Goal: Obtain resource: Download file/media

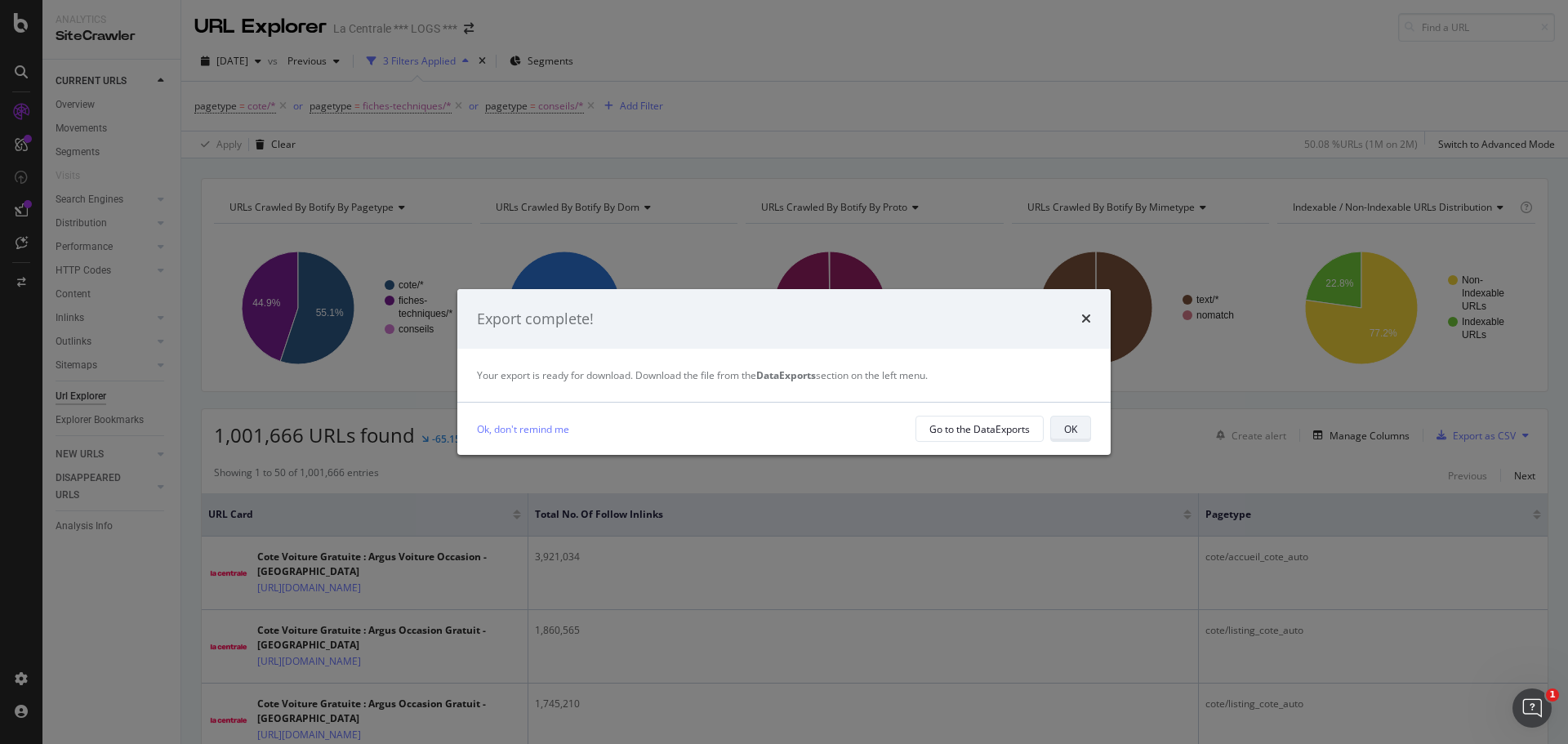
click at [1069, 428] on div "OK" at bounding box center [1071, 429] width 13 height 14
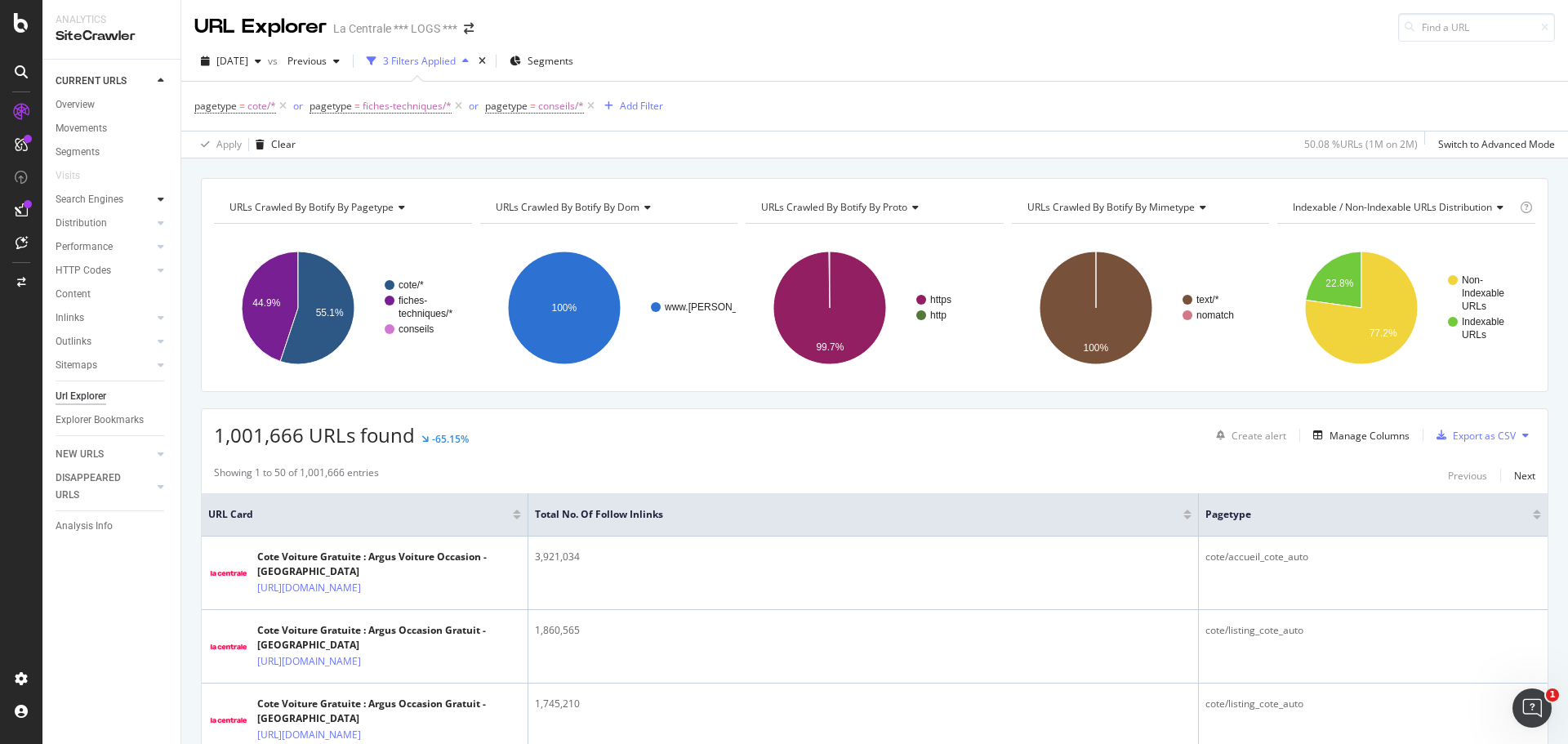
click at [160, 196] on icon at bounding box center [161, 199] width 7 height 10
click at [73, 104] on div "Overview" at bounding box center [75, 105] width 39 height 17
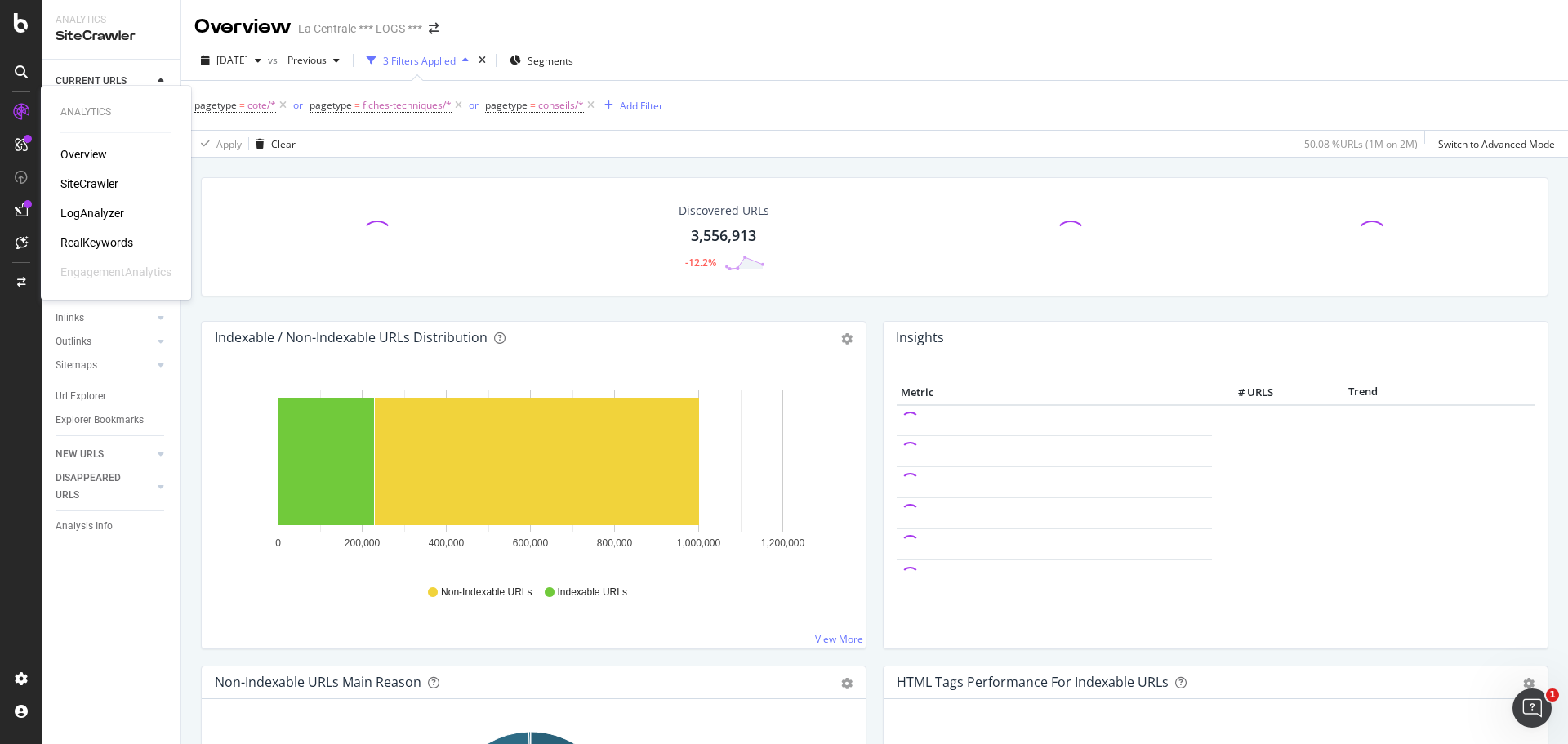
click at [97, 213] on div "LogAnalyzer" at bounding box center [92, 213] width 63 height 17
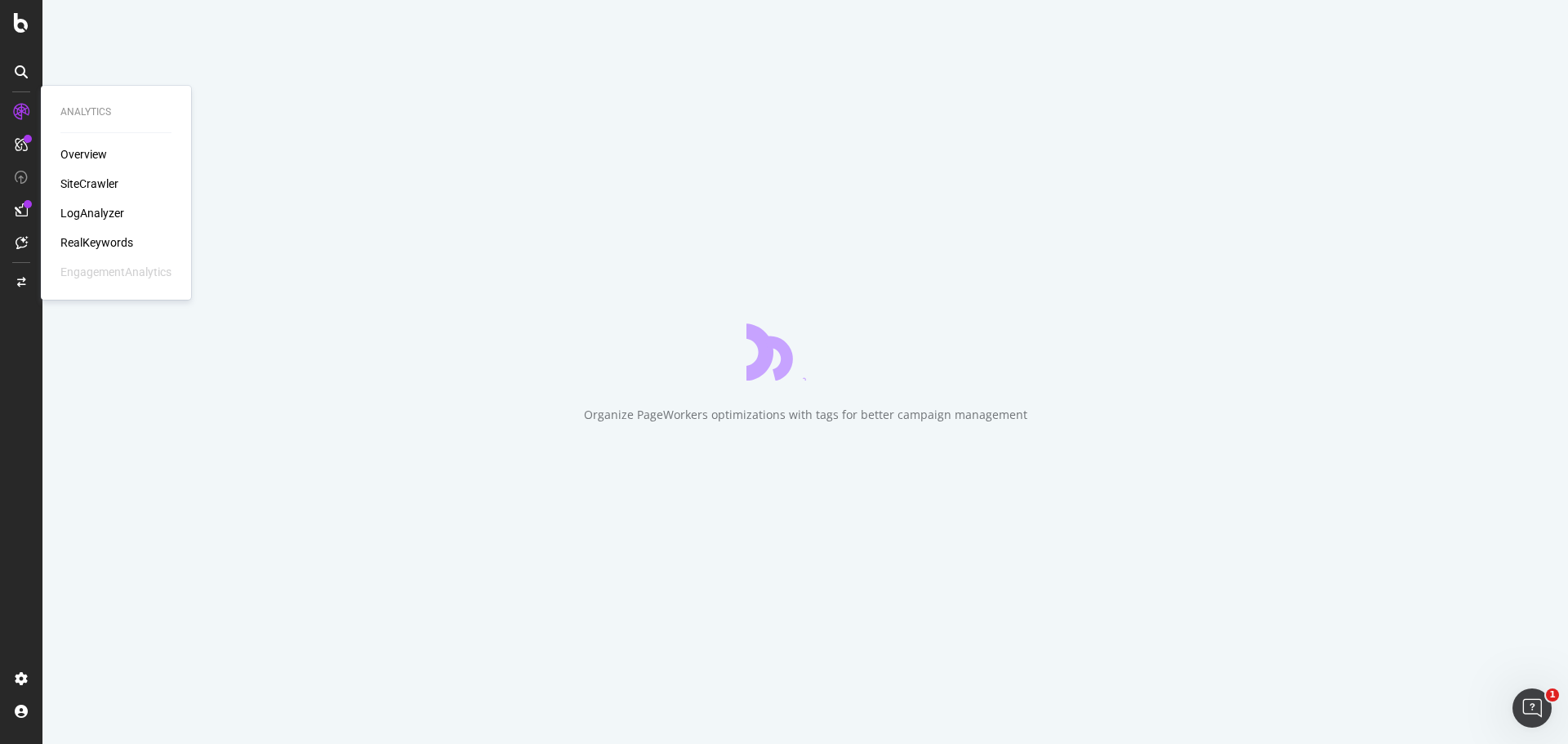
click at [93, 152] on div "Overview" at bounding box center [84, 154] width 47 height 17
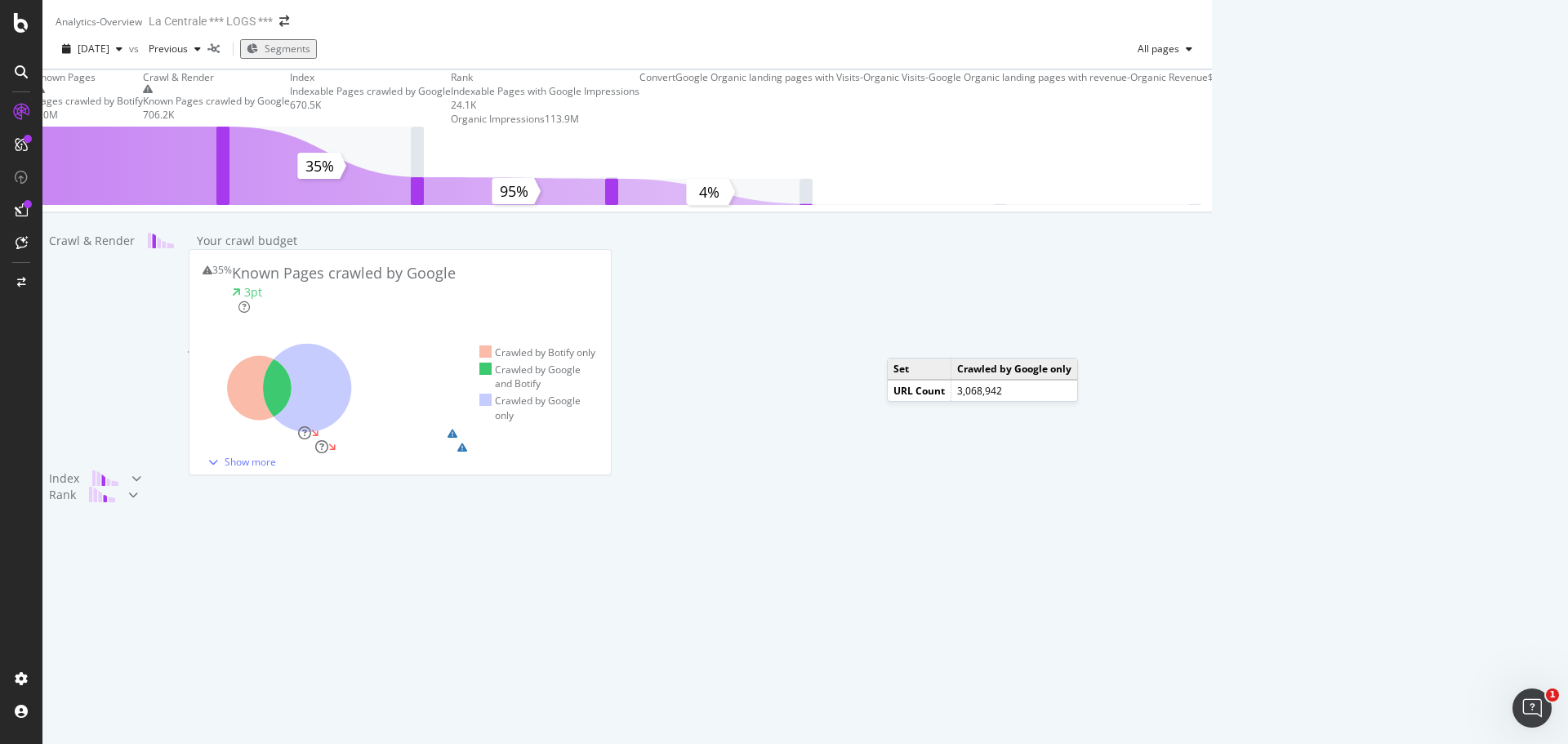
click at [351, 432] on icon at bounding box center [306, 387] width 88 height 88
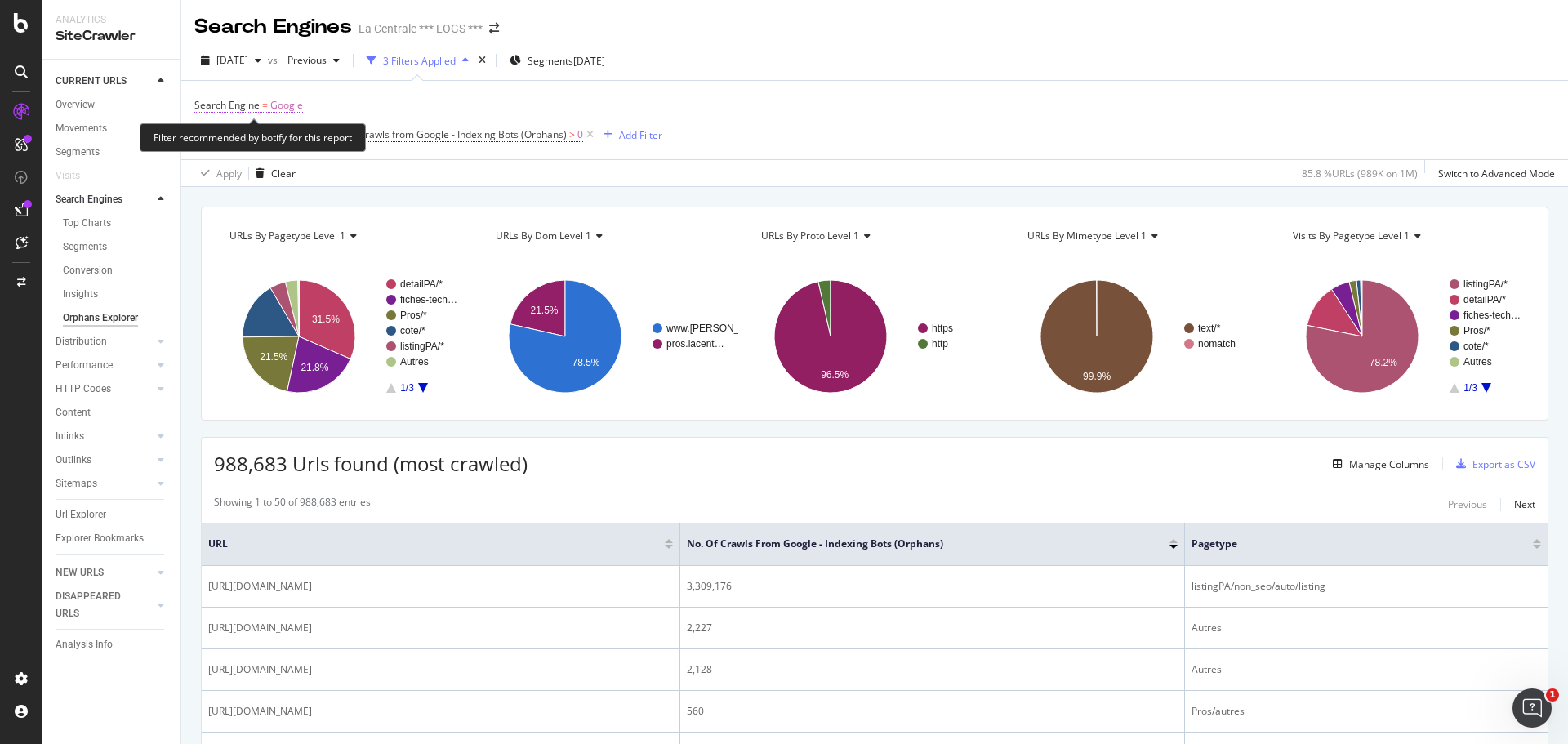
click at [285, 106] on span "Google" at bounding box center [287, 105] width 33 height 23
click at [250, 147] on icon at bounding box center [254, 143] width 11 height 10
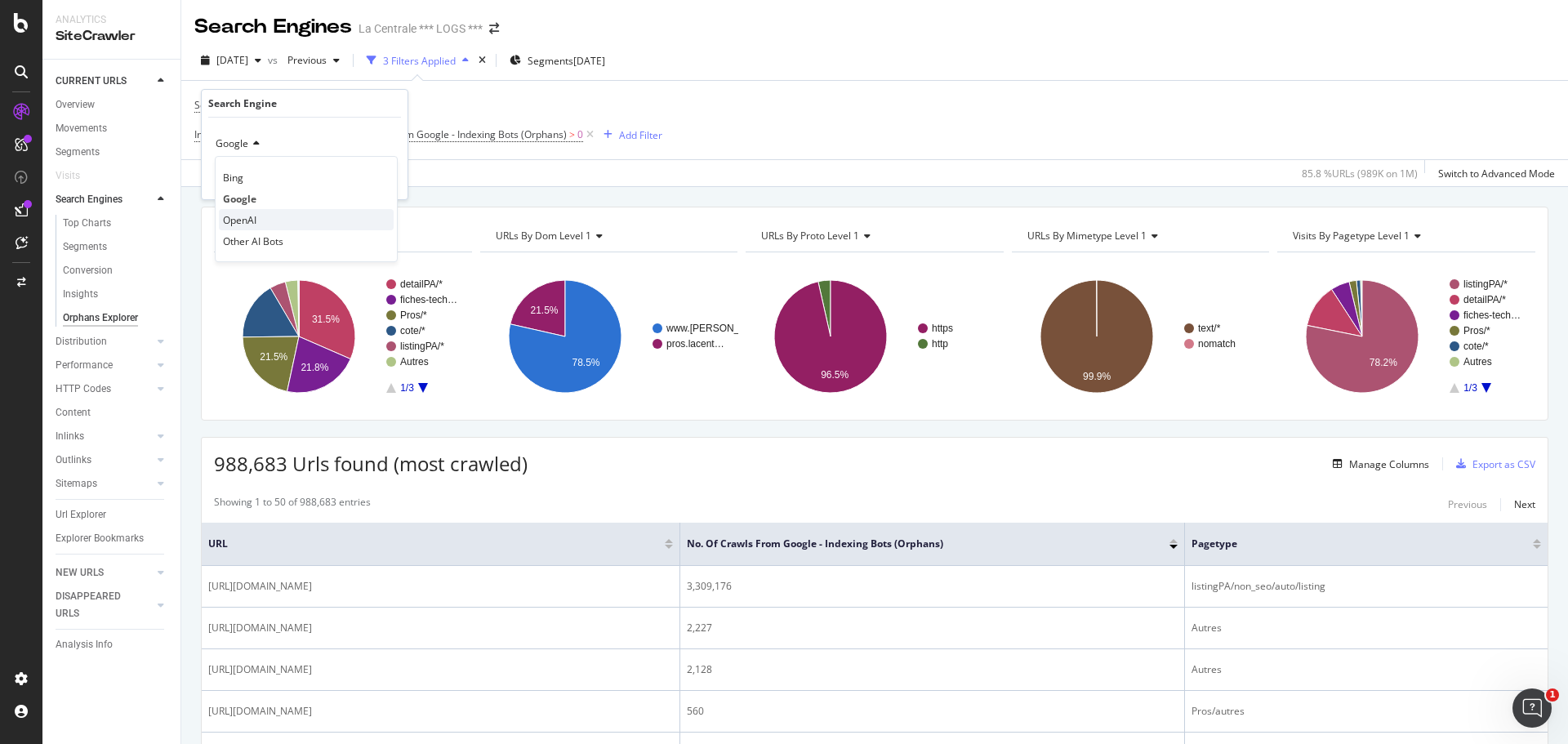
click at [250, 216] on span "OpenAI" at bounding box center [239, 220] width 34 height 14
click at [362, 180] on icon "button" at bounding box center [358, 177] width 9 height 10
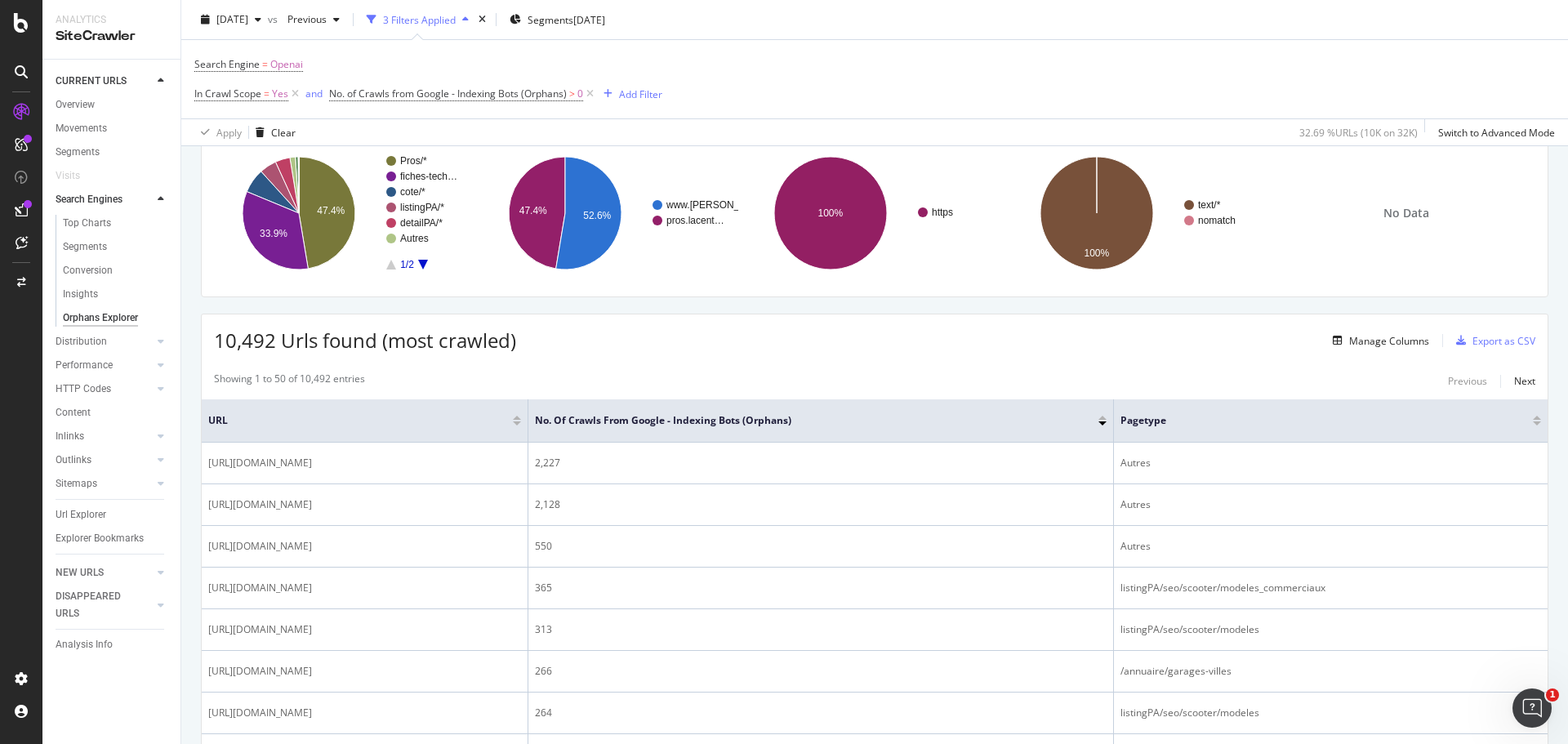
scroll to position [127, 0]
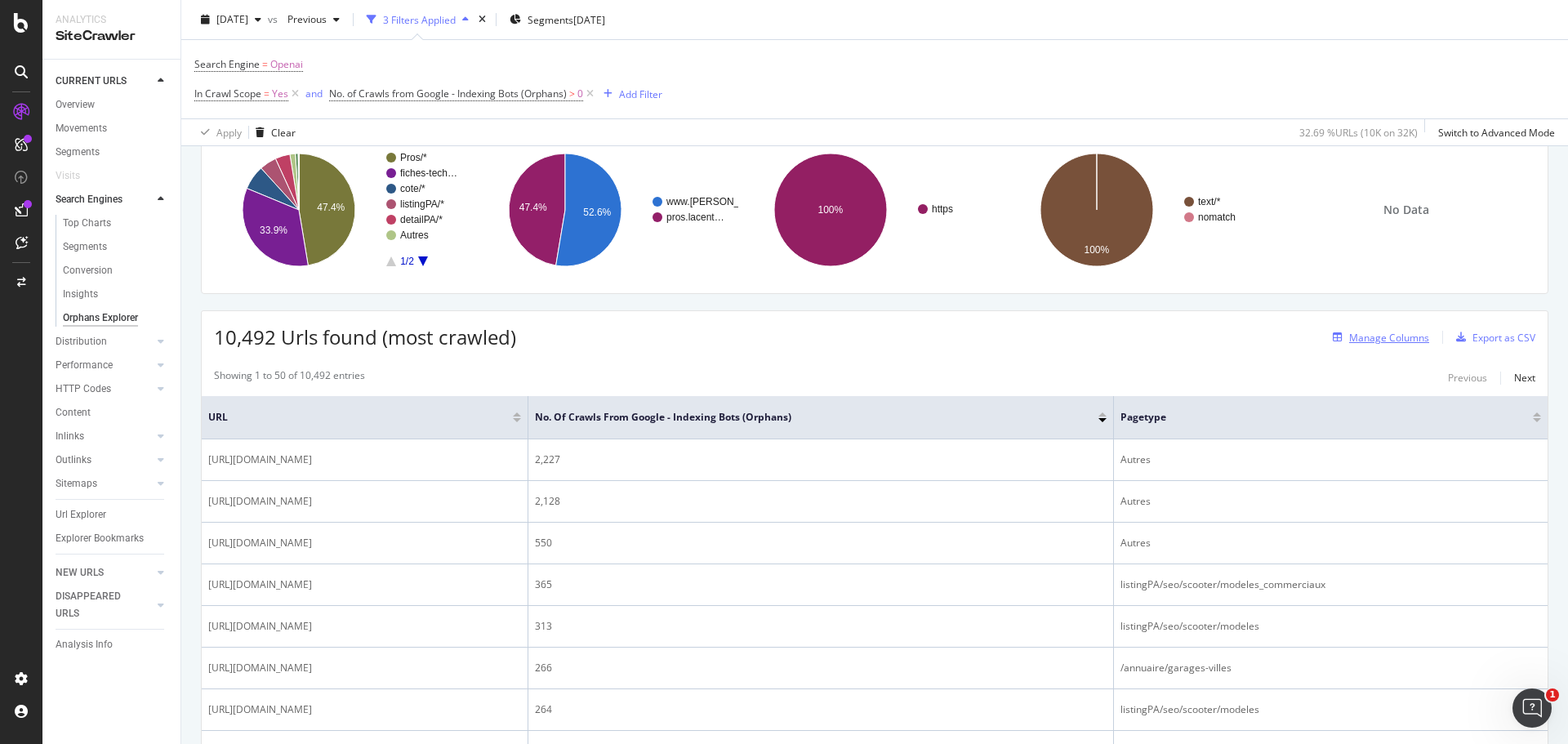
click at [1350, 342] on div "Manage Columns" at bounding box center [1390, 337] width 80 height 14
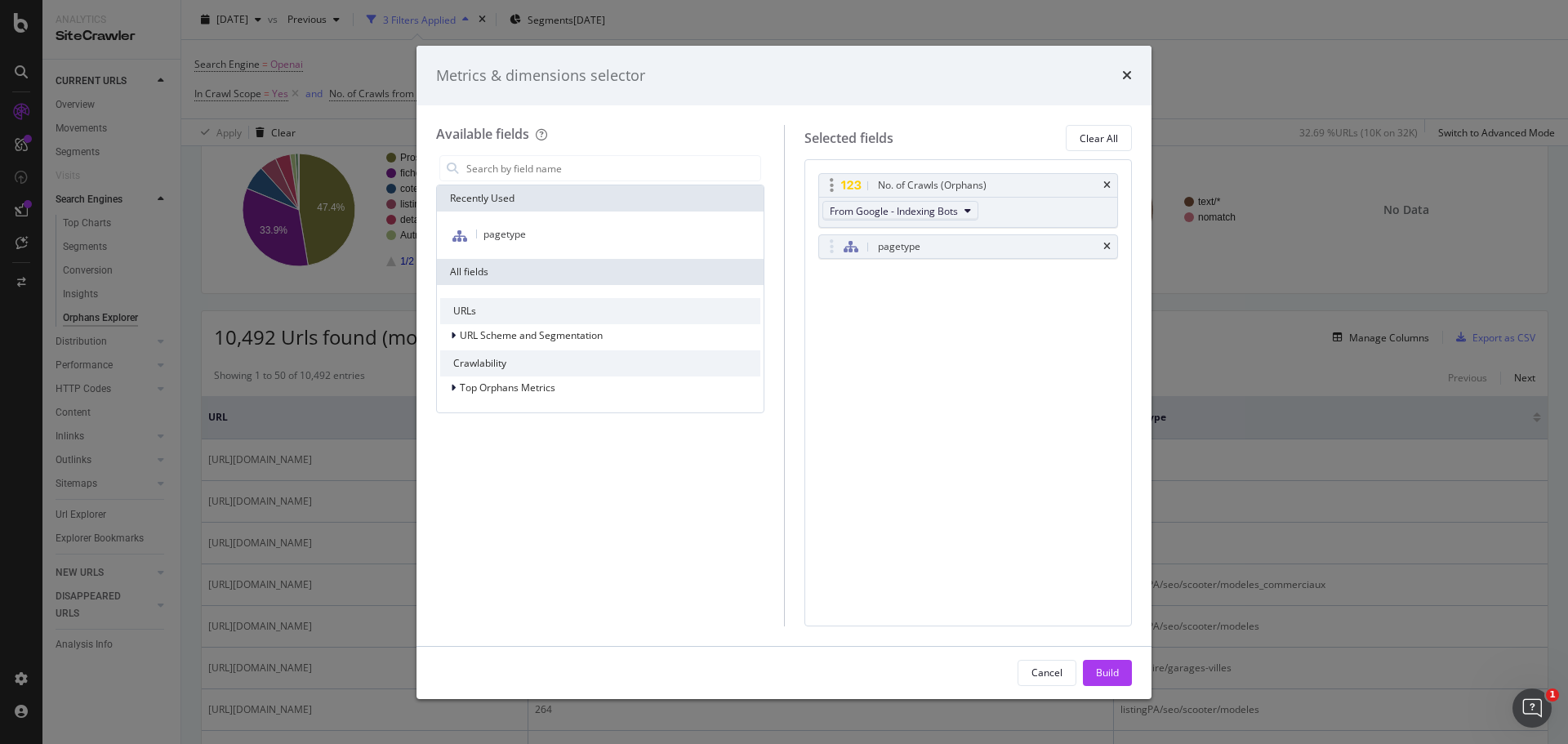
click at [957, 220] on button "From Google - Indexing Bots" at bounding box center [900, 210] width 156 height 20
click at [974, 402] on div "No. of Crawls (Orphans) From Google - Indexing Bots pagetype You can use this f…" at bounding box center [969, 392] width 329 height 466
click at [972, 209] on button "From Google - Indexing Bots" at bounding box center [900, 210] width 156 height 20
click at [1125, 76] on icon "times" at bounding box center [1127, 75] width 10 height 13
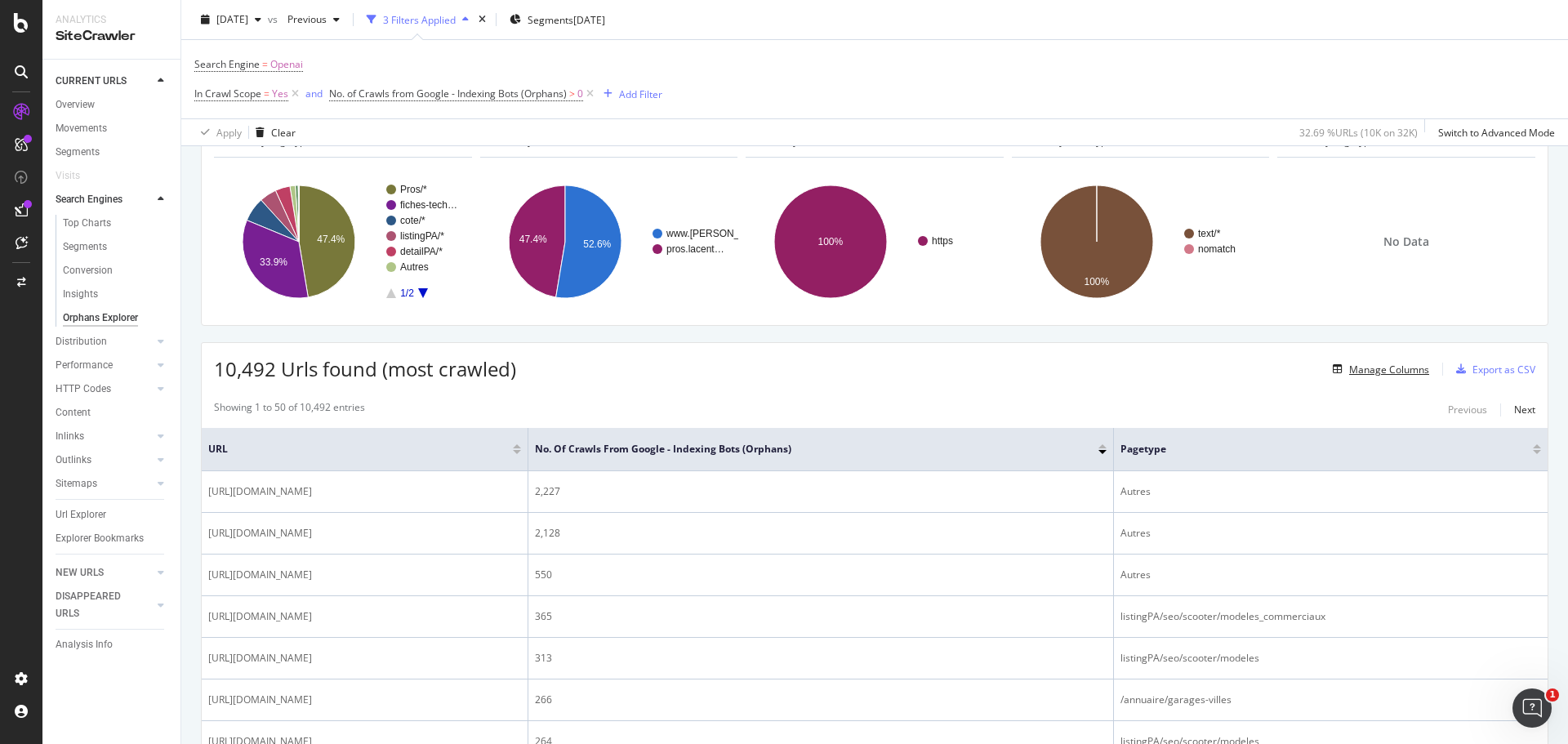
scroll to position [0, 0]
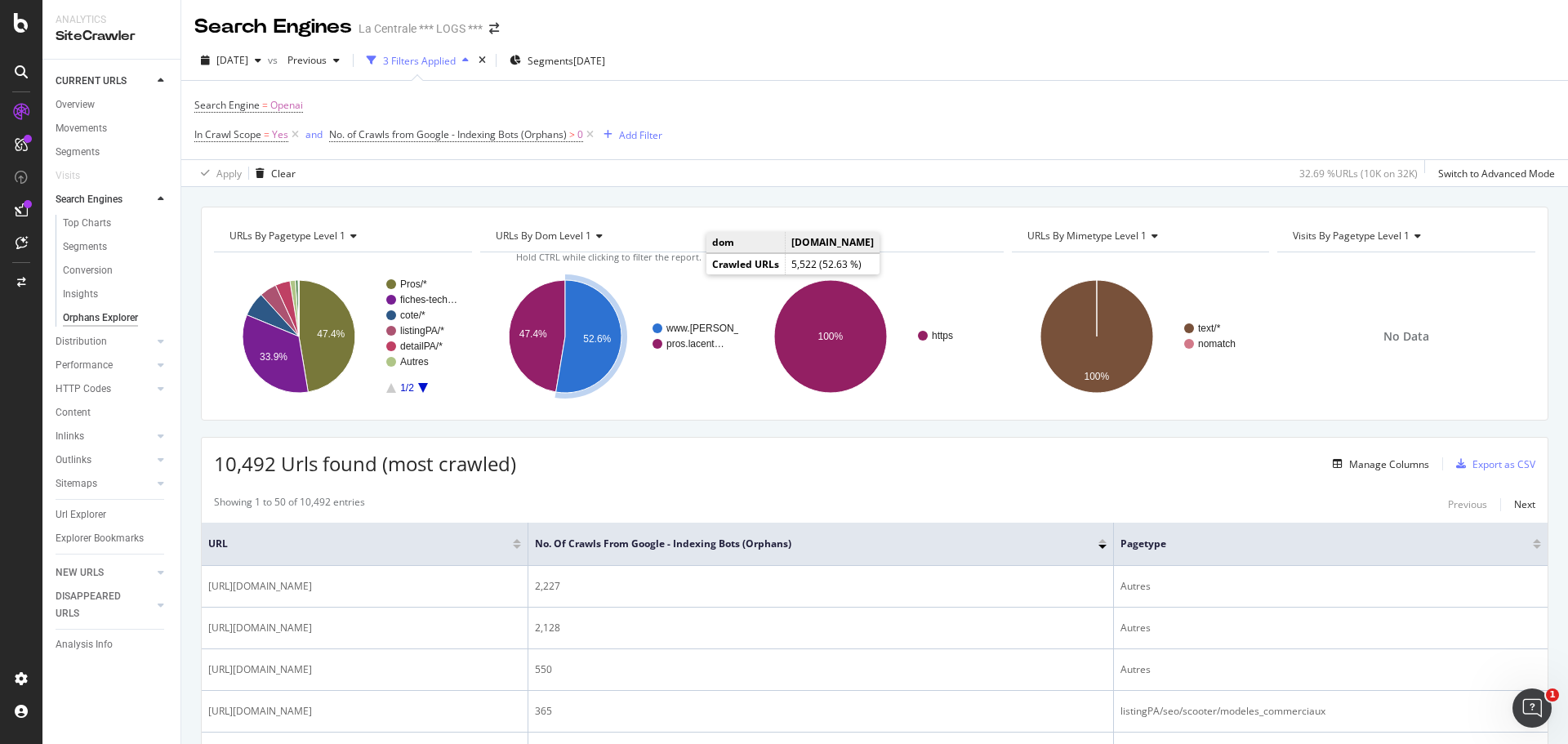
click at [576, 355] on icon "A chart." at bounding box center [588, 336] width 65 height 113
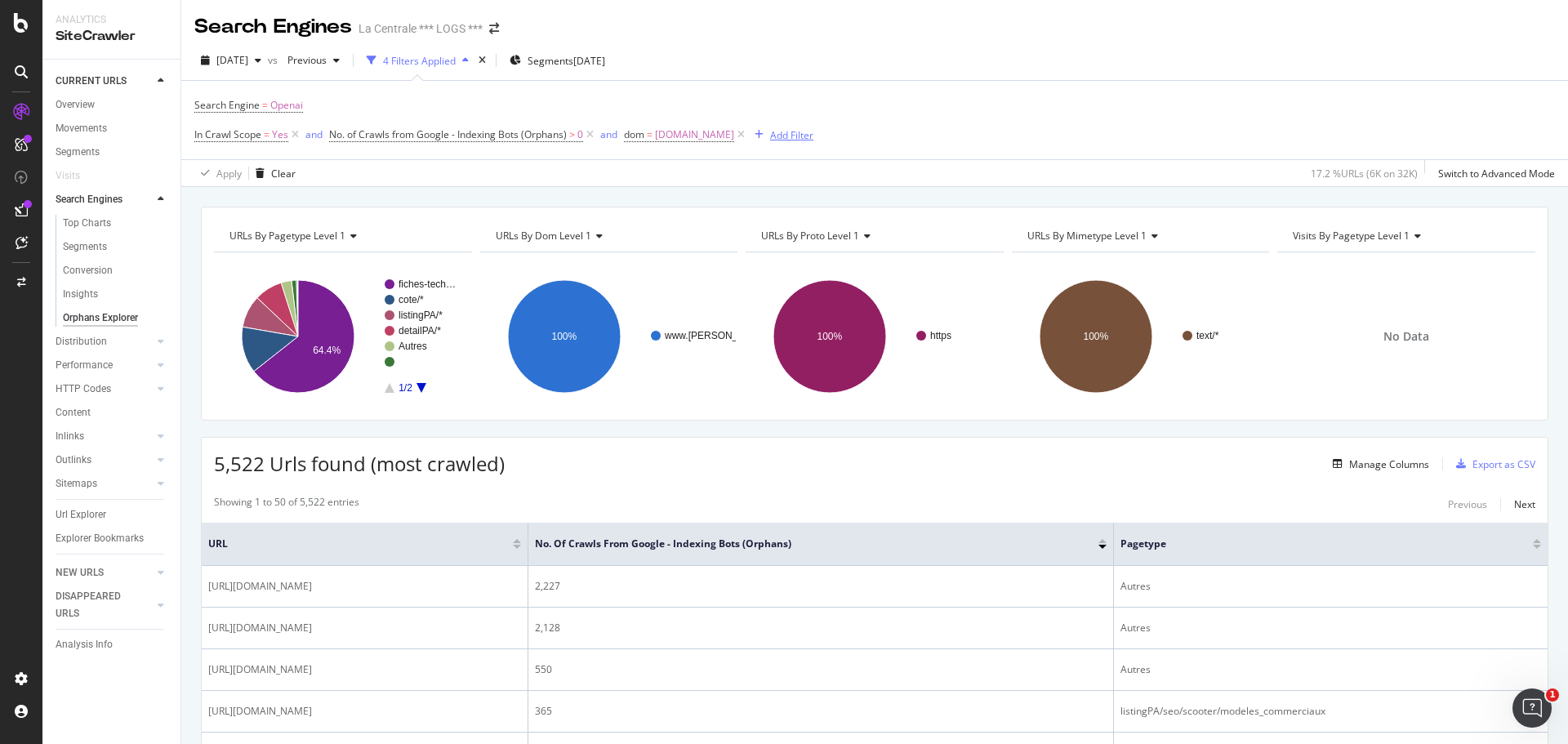
click at [773, 136] on div "Add Filter" at bounding box center [792, 135] width 43 height 14
click at [763, 136] on icon "button" at bounding box center [759, 134] width 9 height 10
click at [771, 133] on div "button" at bounding box center [758, 134] width 22 height 10
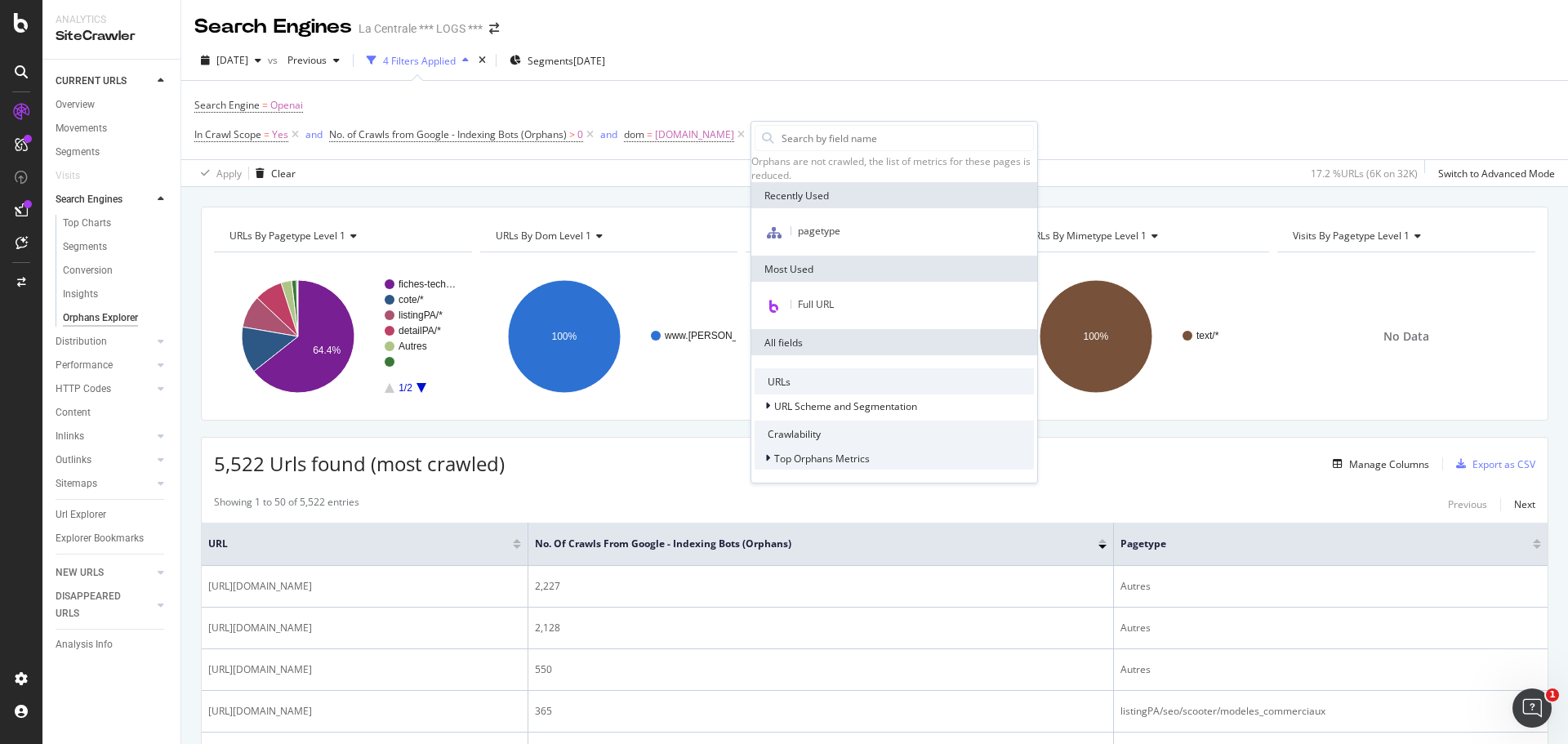
click at [769, 463] on icon at bounding box center [768, 457] width 5 height 10
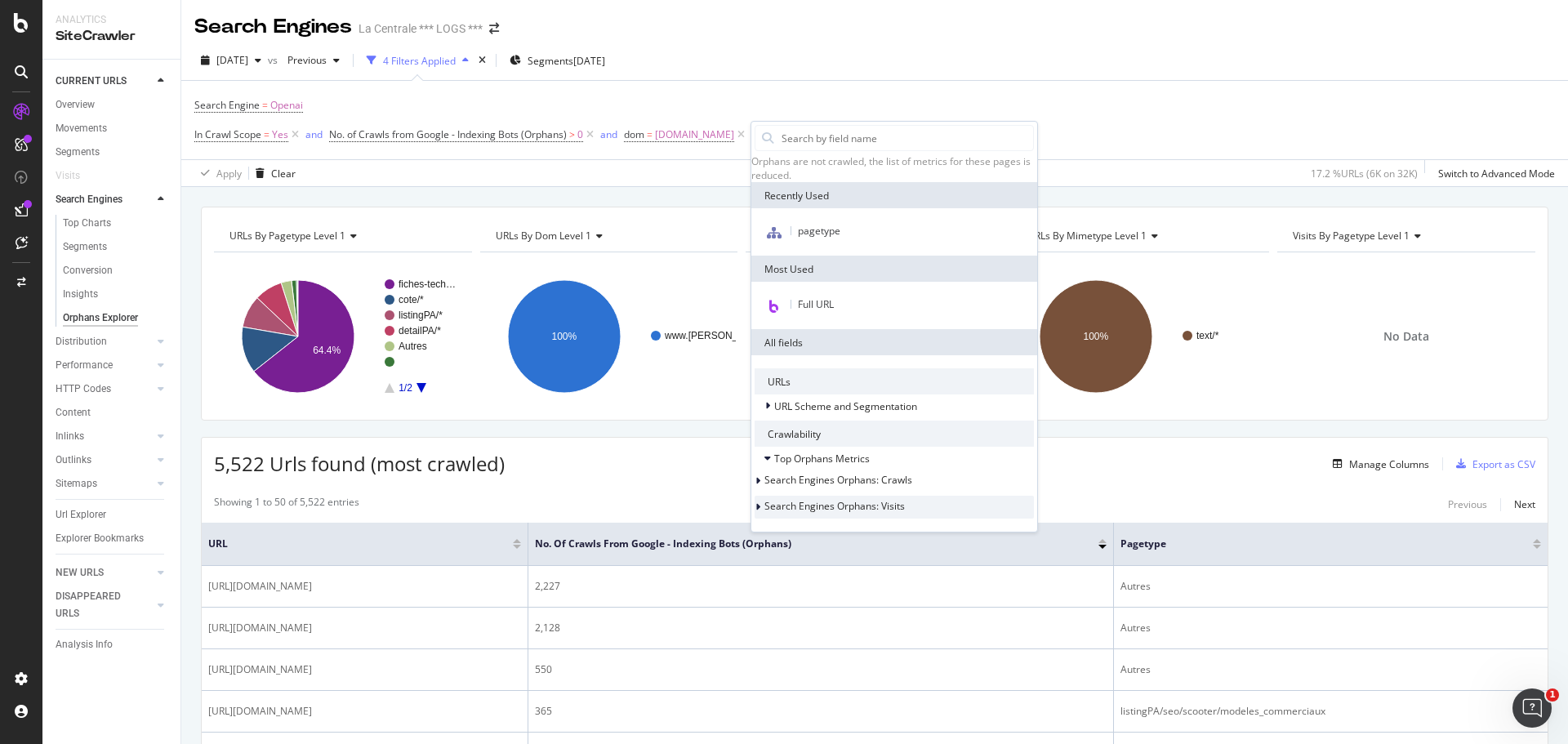
click at [764, 506] on div at bounding box center [759, 507] width 10 height 17
click at [854, 54] on div "[DATE] vs Previous 4 Filters Applied Segments [DATE]" at bounding box center [875, 63] width 1387 height 33
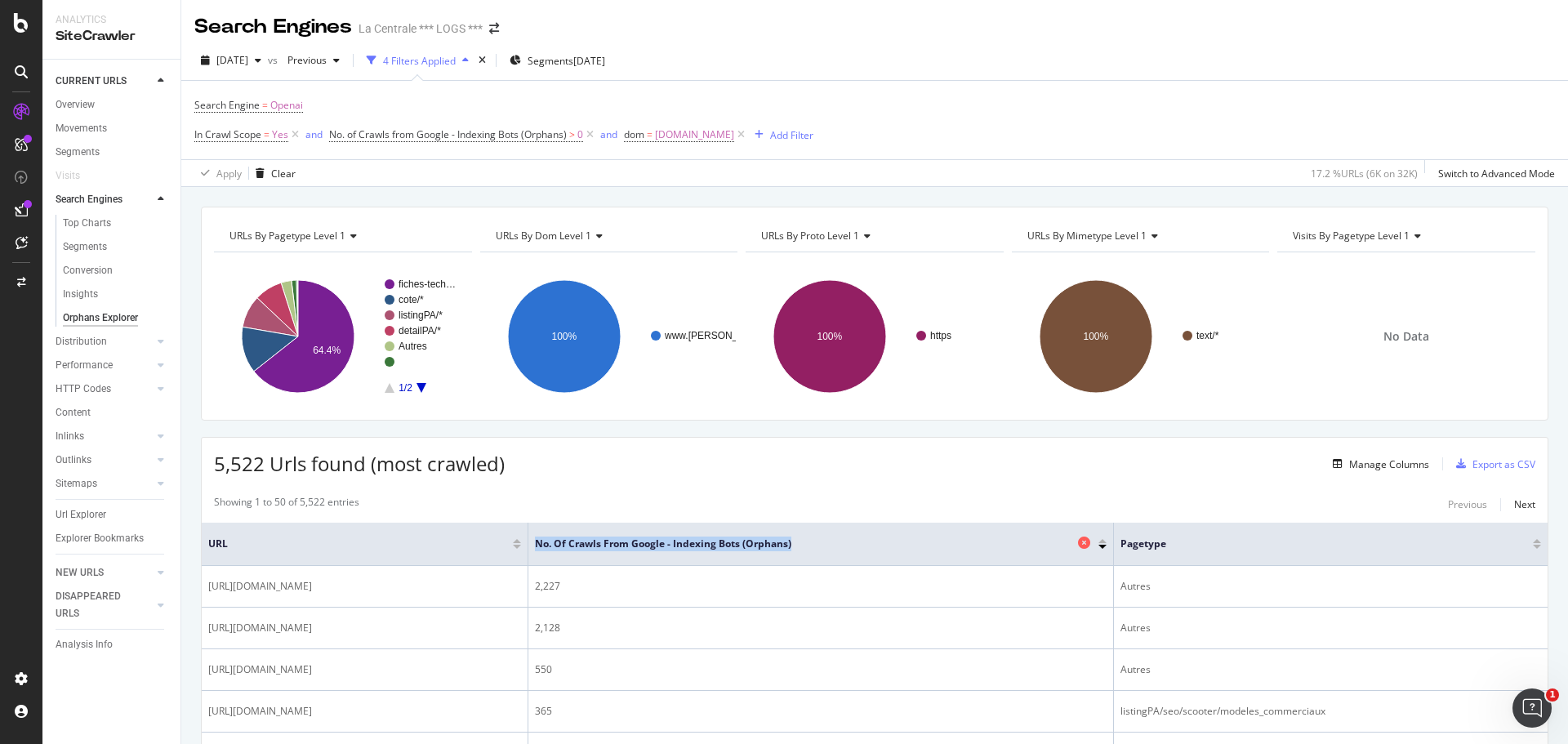
drag, startPoint x: 796, startPoint y: 543, endPoint x: 536, endPoint y: 548, distance: 260.0
click at [536, 548] on span "No. of Crawls from Google - Indexing Bots (Orphans)" at bounding box center [804, 543] width 539 height 15
copy span "No. of Crawls from Google - Indexing Bots (Orphans)"
click at [555, 136] on span "No. of Crawls from Google - Indexing Bots (Orphans)" at bounding box center [448, 135] width 237 height 14
click at [408, 196] on icon at bounding box center [408, 199] width 11 height 10
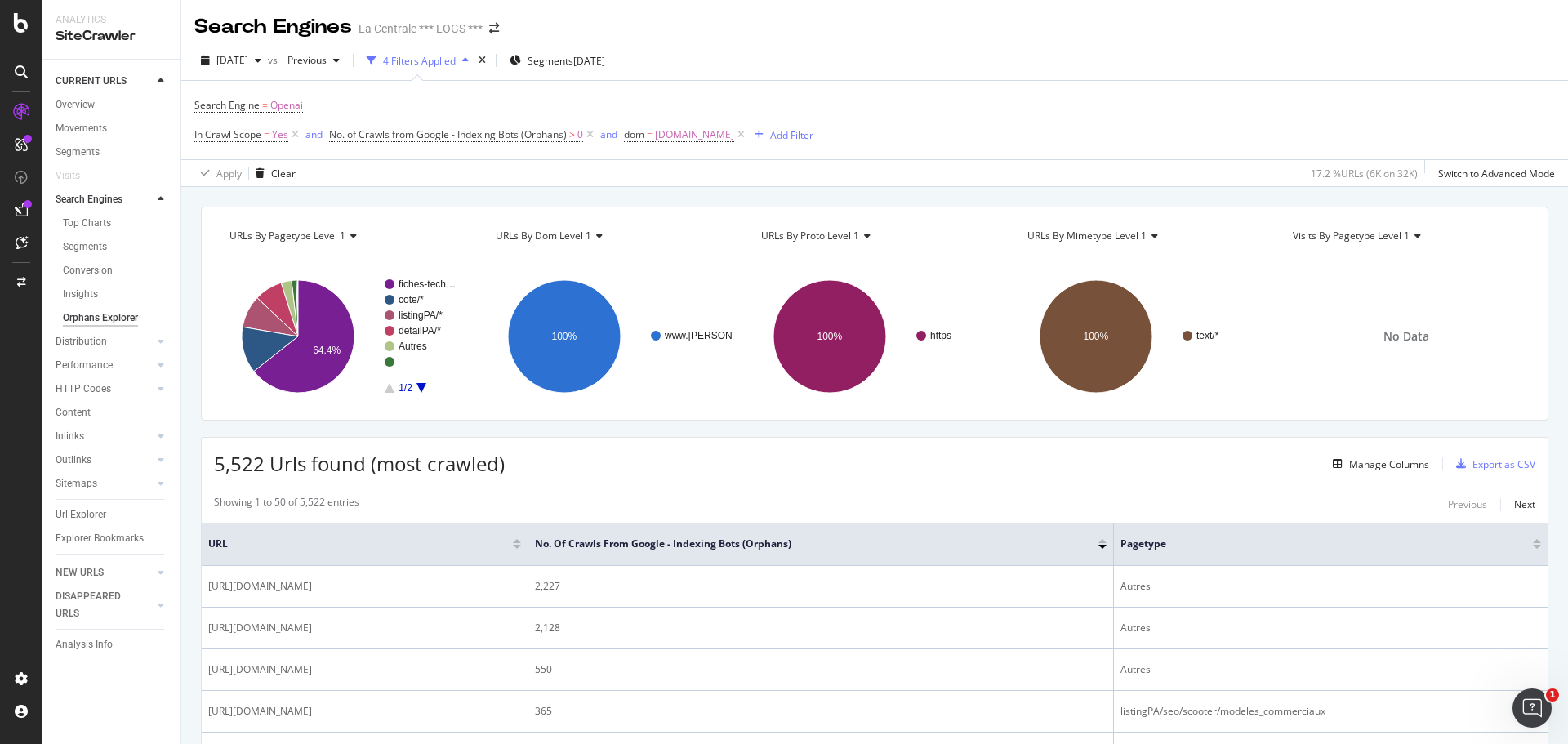
click at [577, 169] on div "Apply Clear 17.2 % URLs ( 6K on 32K ) Switch to Advanced Mode" at bounding box center [875, 172] width 1387 height 27
click at [249, 136] on span "In Crawl Scope" at bounding box center [228, 135] width 67 height 14
click at [425, 163] on div "Apply Clear 17.2 % URLs ( 6K on 32K ) Switch to Advanced Mode" at bounding box center [875, 172] width 1387 height 27
click at [292, 135] on icon at bounding box center [296, 135] width 14 height 17
click at [288, 109] on span "Openai" at bounding box center [287, 105] width 33 height 23
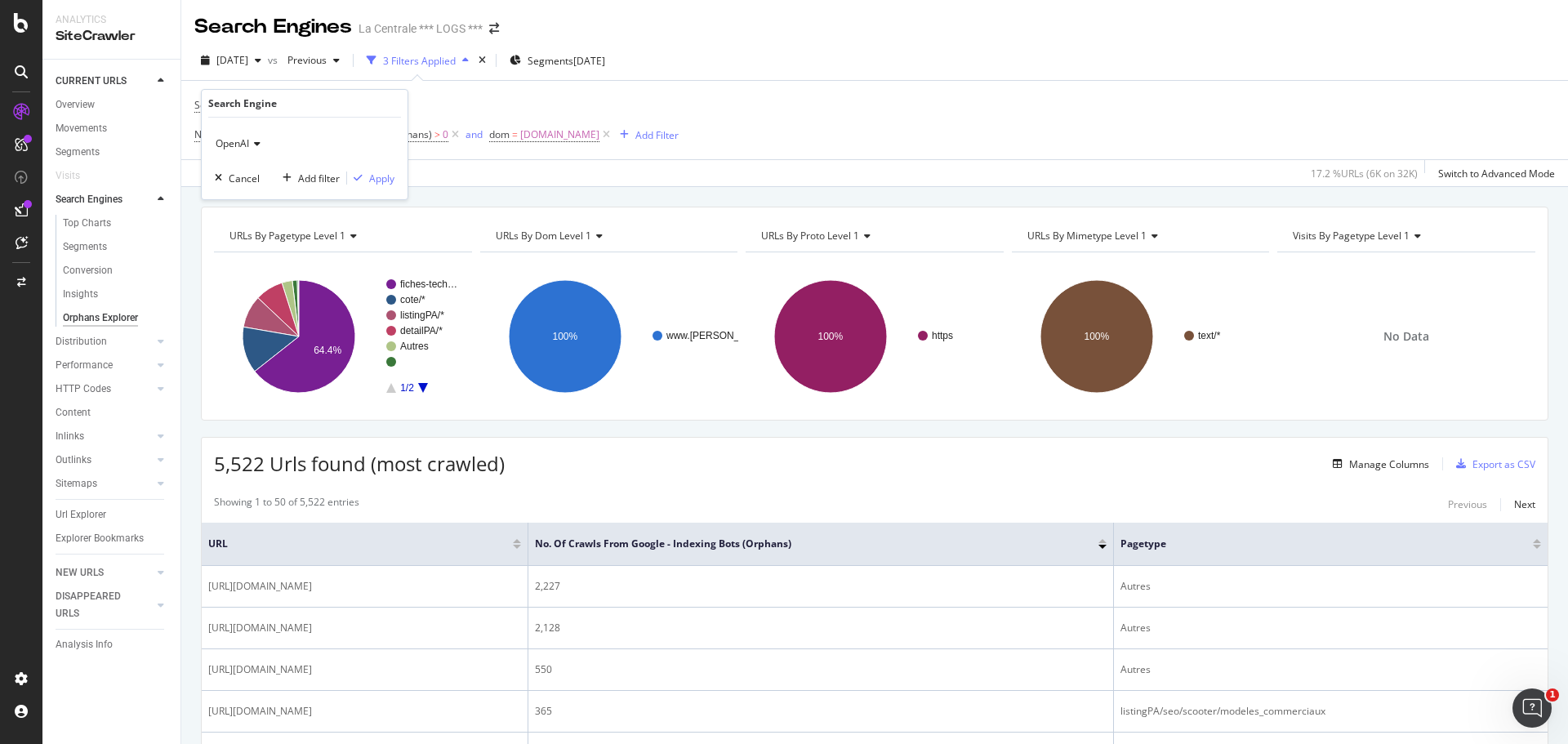
click at [256, 145] on icon at bounding box center [254, 143] width 11 height 10
click at [278, 237] on span "Other AI Bots" at bounding box center [253, 242] width 61 height 14
click at [380, 173] on div "Apply" at bounding box center [382, 178] width 25 height 14
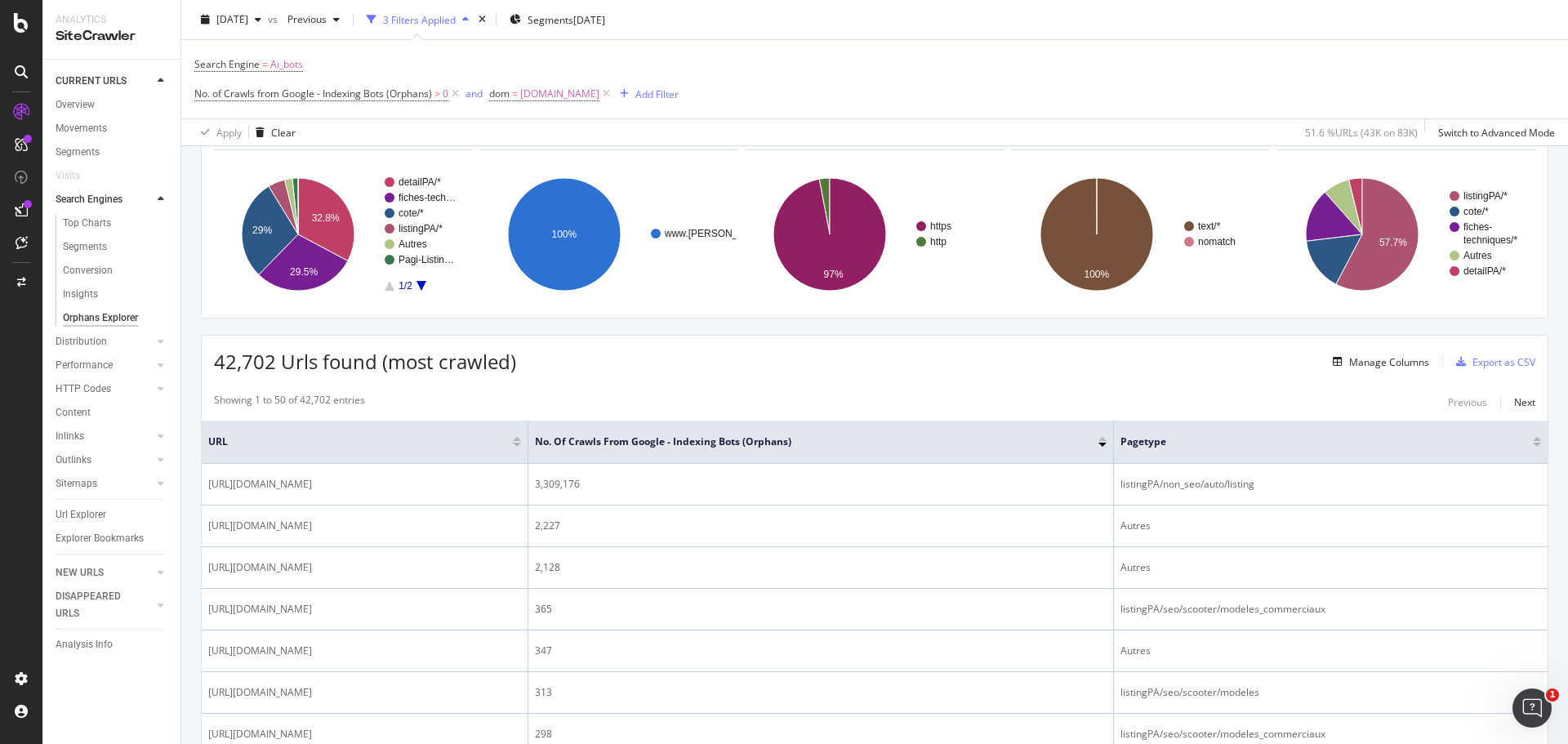
scroll to position [96, 0]
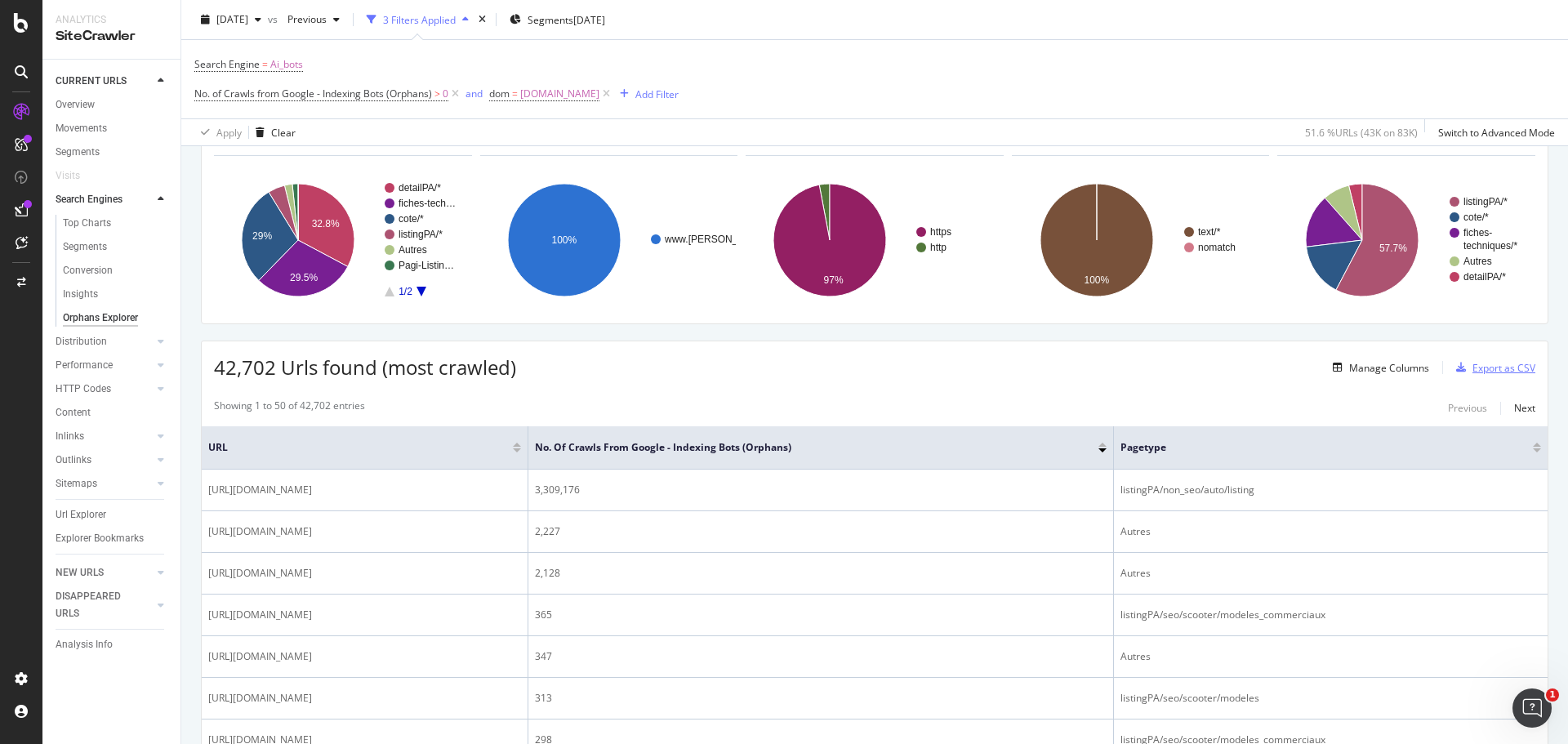
click at [1458, 375] on div "Export as CSV" at bounding box center [1492, 368] width 86 height 24
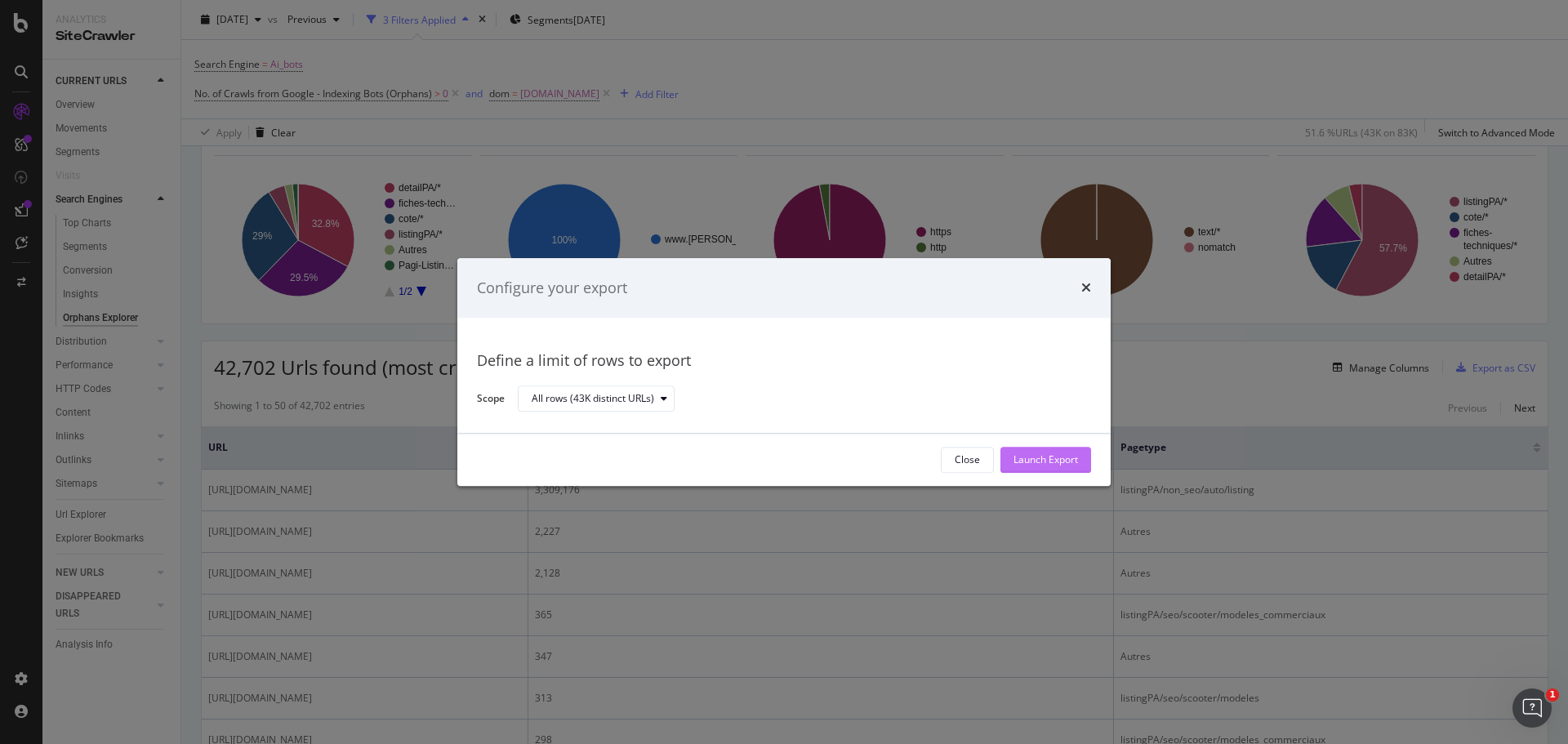
click at [1018, 455] on div "Launch Export" at bounding box center [1046, 460] width 64 height 14
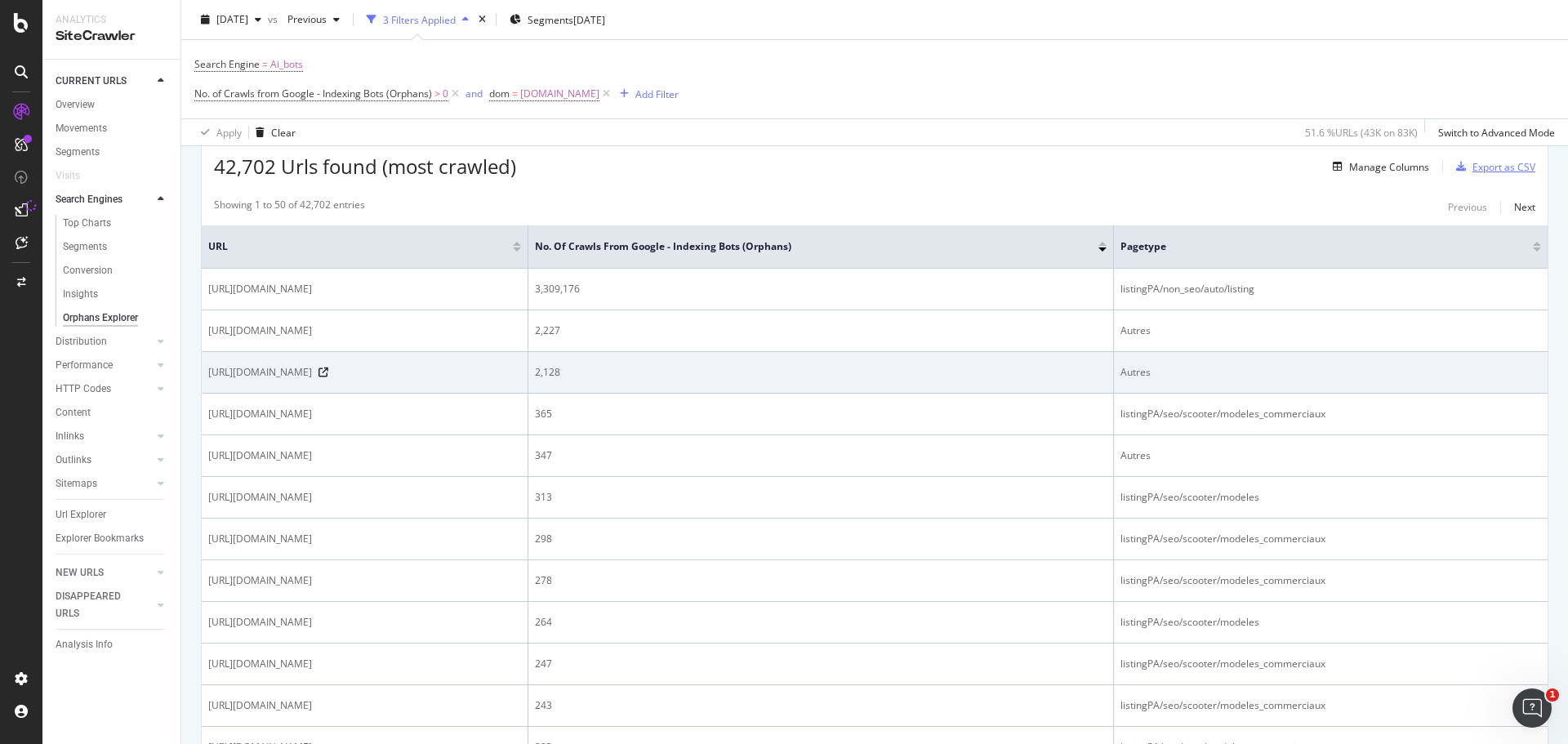
scroll to position [296, 0]
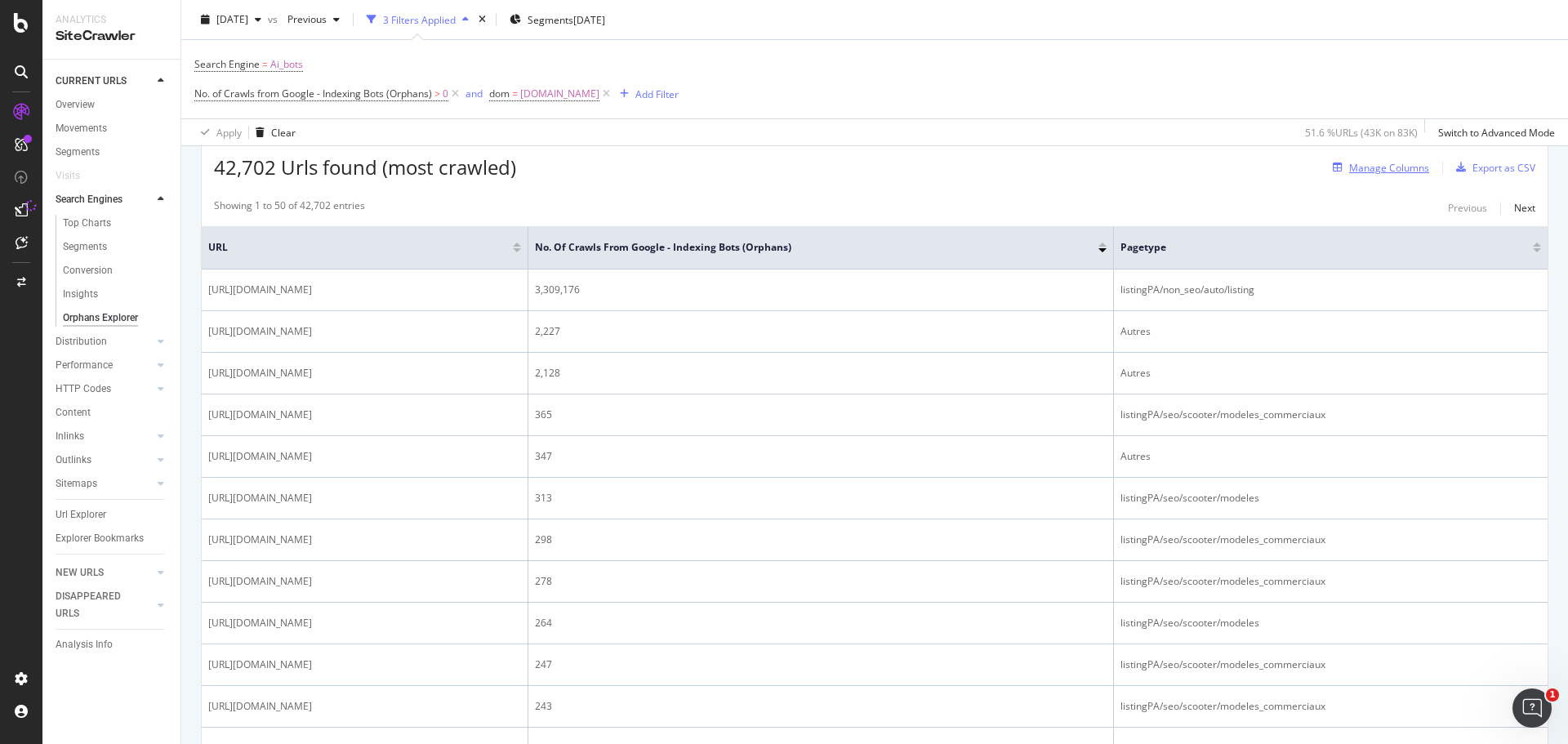
click at [1357, 169] on div "Manage Columns" at bounding box center [1390, 168] width 80 height 14
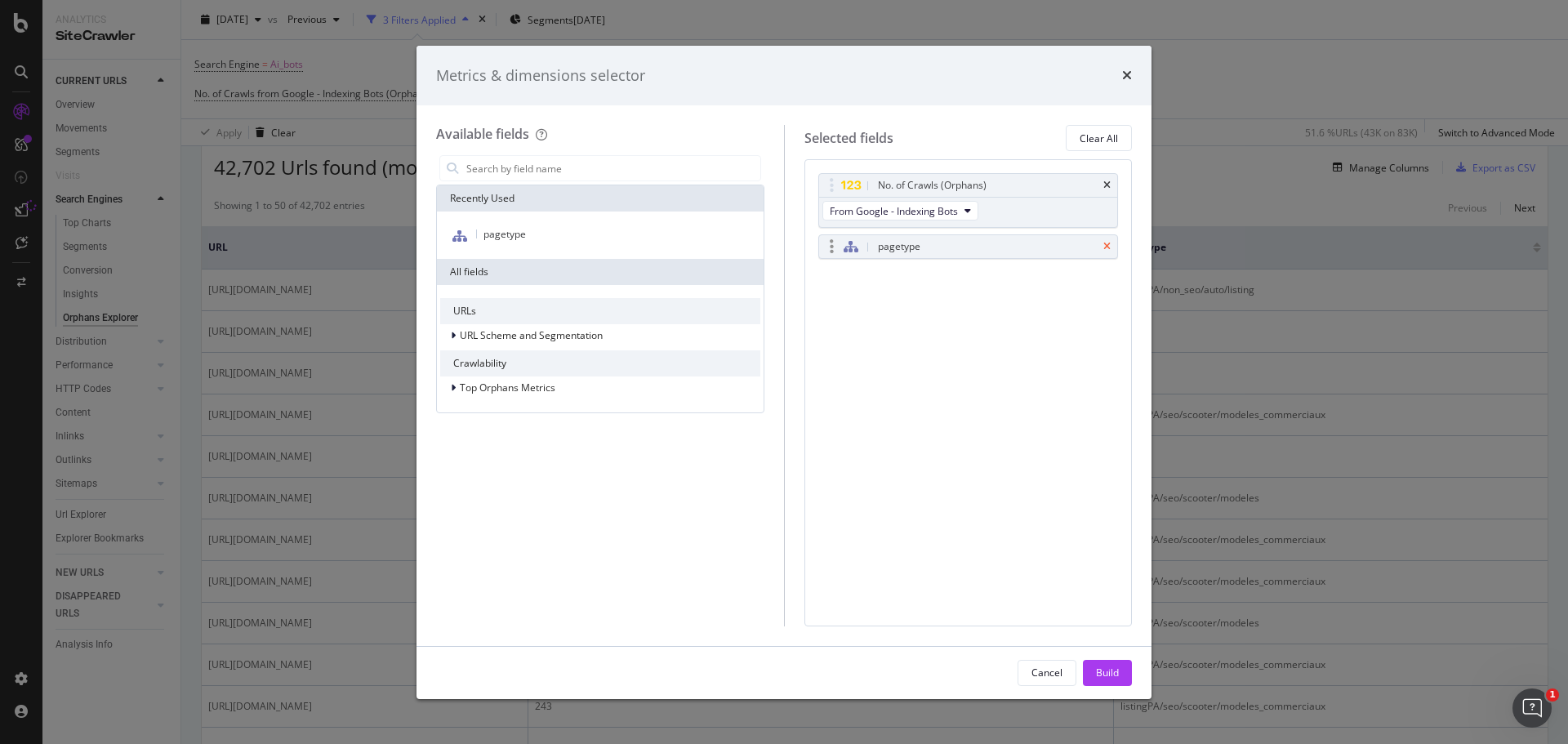
click at [1104, 245] on icon "times" at bounding box center [1107, 246] width 7 height 10
click at [450, 335] on div "modal" at bounding box center [455, 335] width 10 height 17
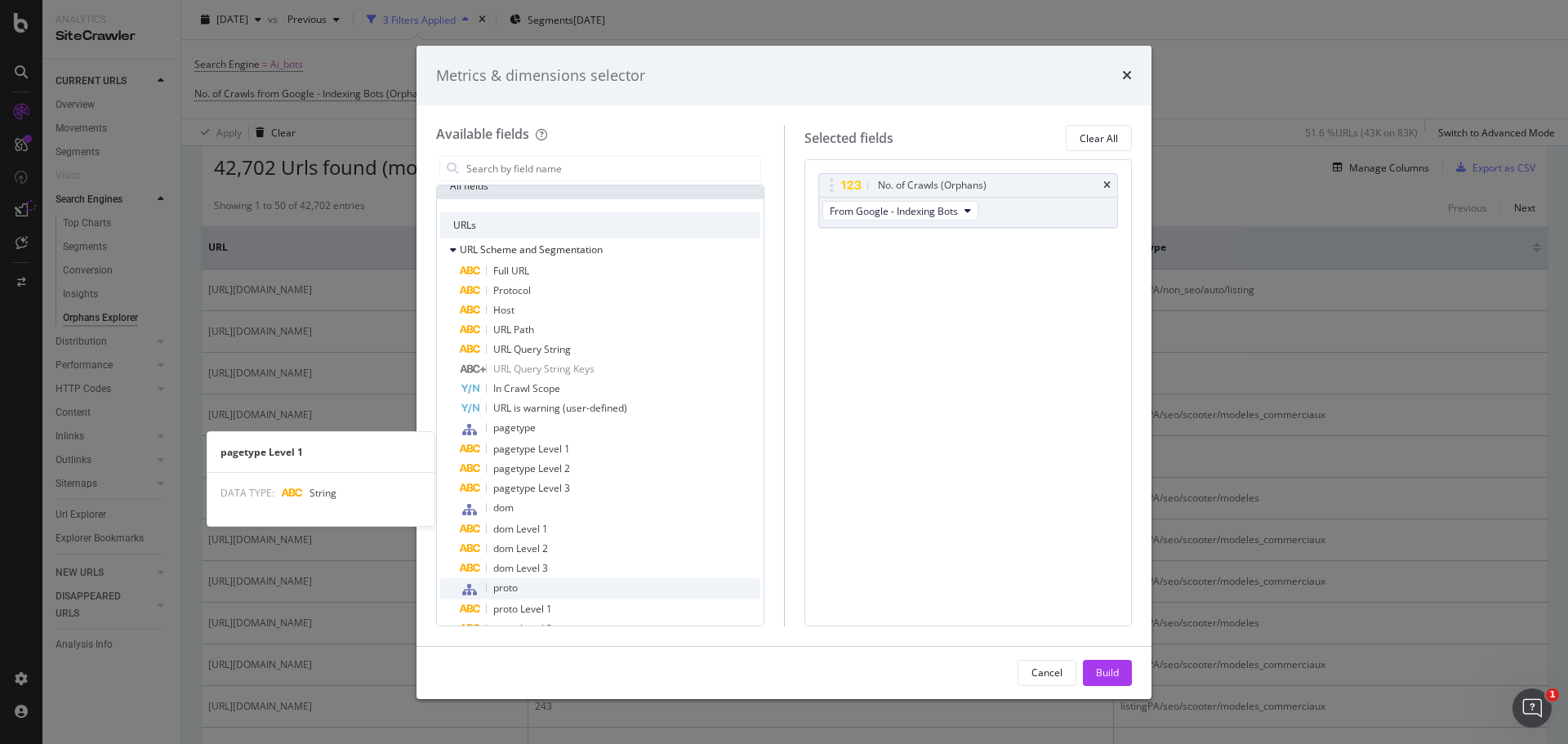
scroll to position [81, 0]
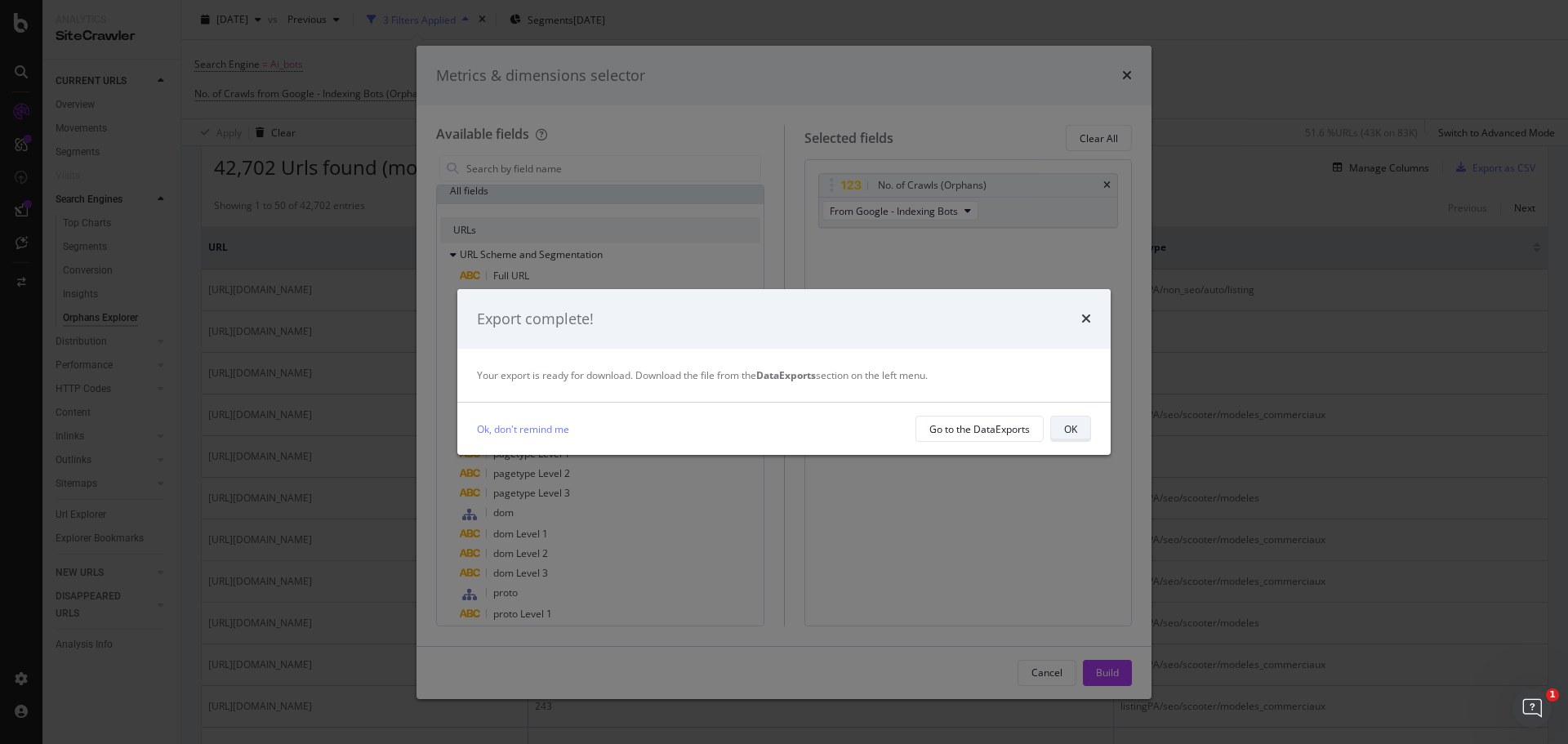
click at [1064, 428] on div "OK" at bounding box center [1071, 429] width 13 height 14
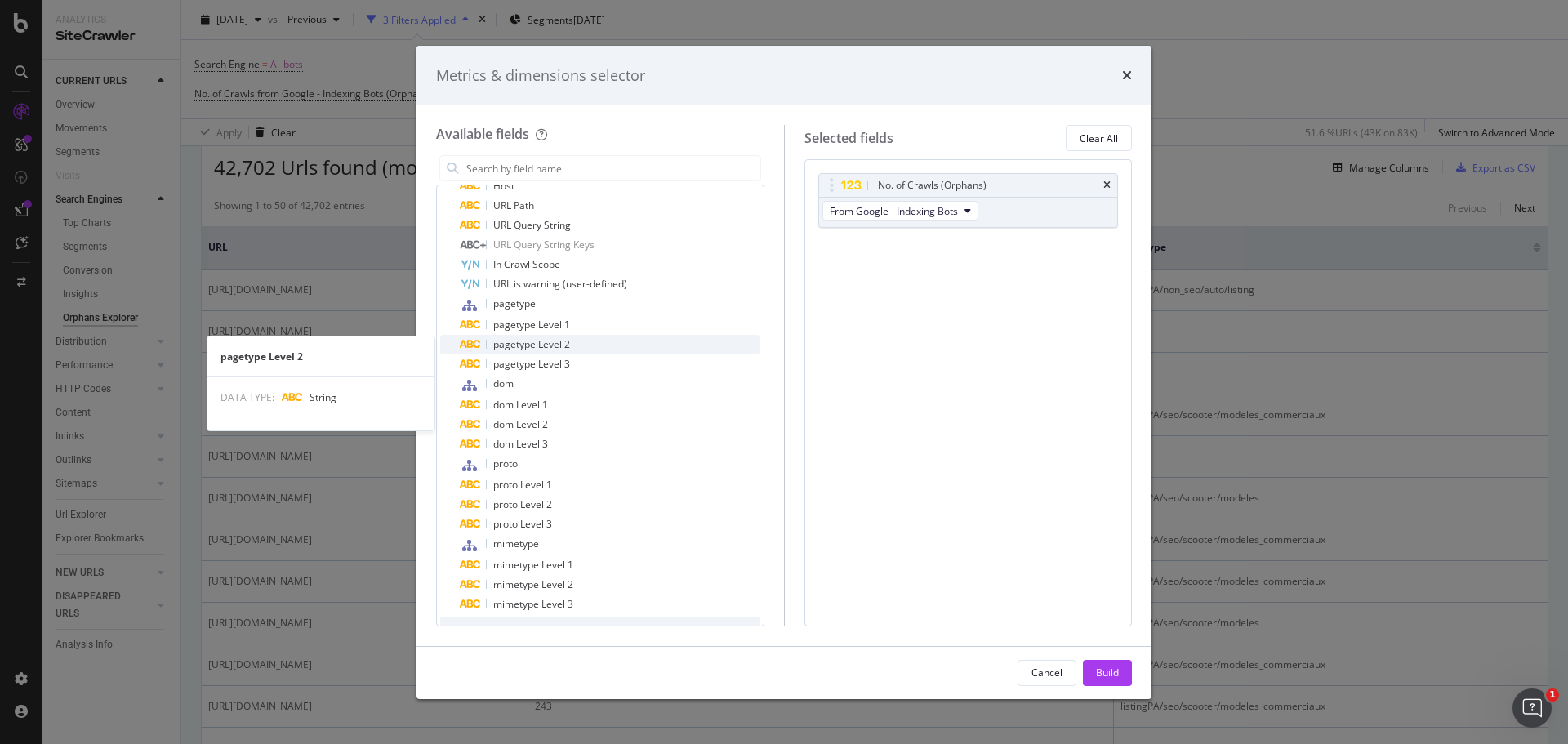
scroll to position [263, 0]
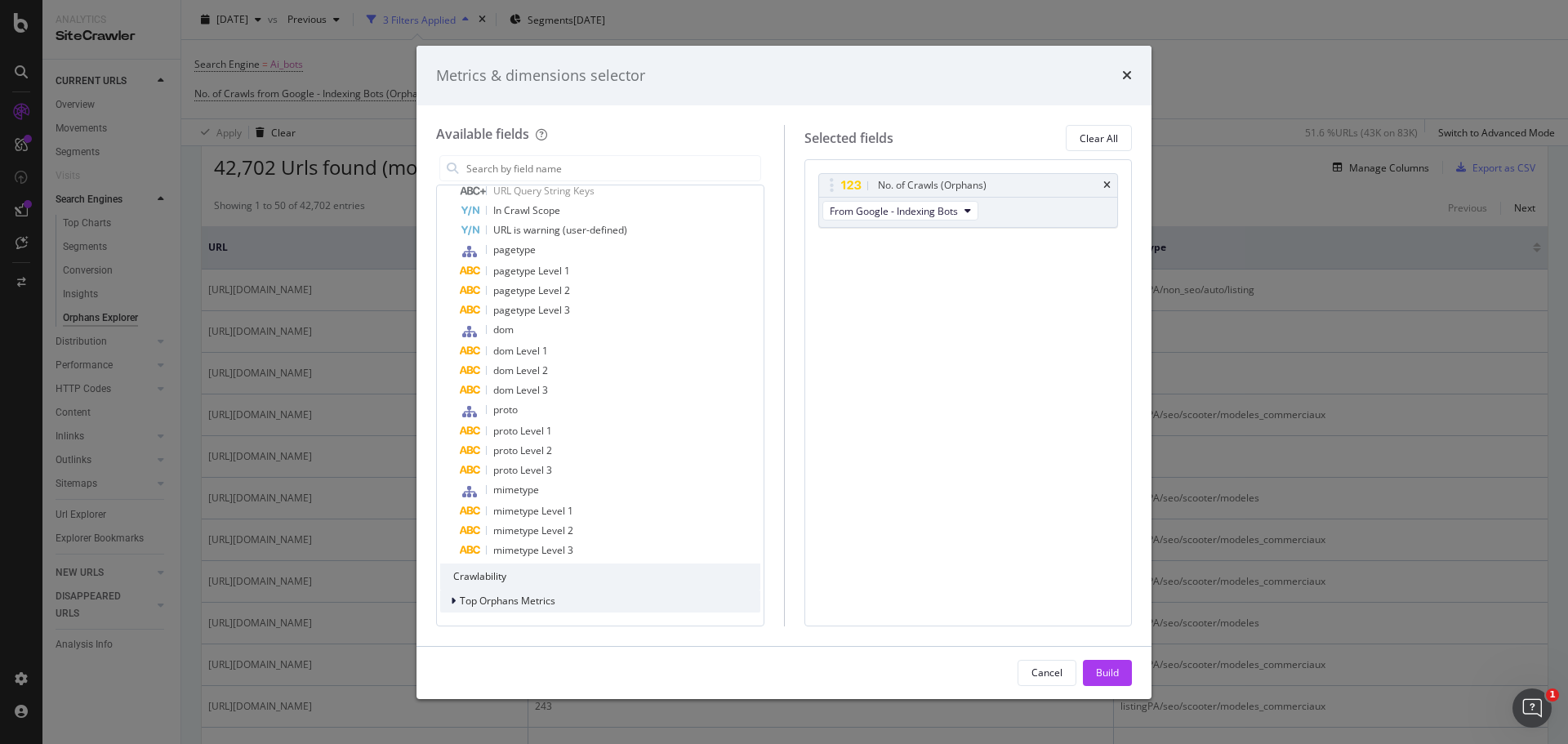
click at [456, 604] on div "modal" at bounding box center [455, 601] width 10 height 17
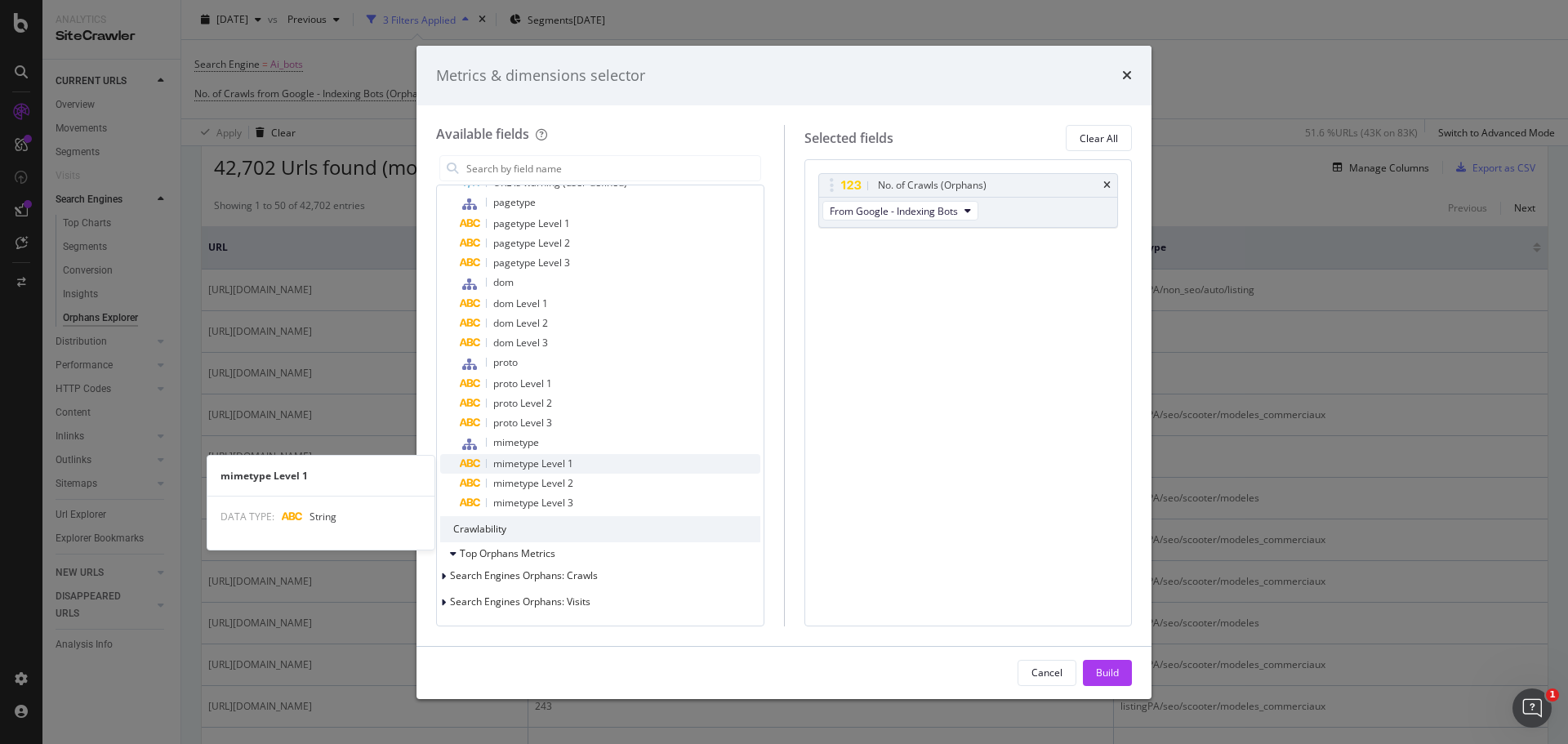
scroll to position [0, 0]
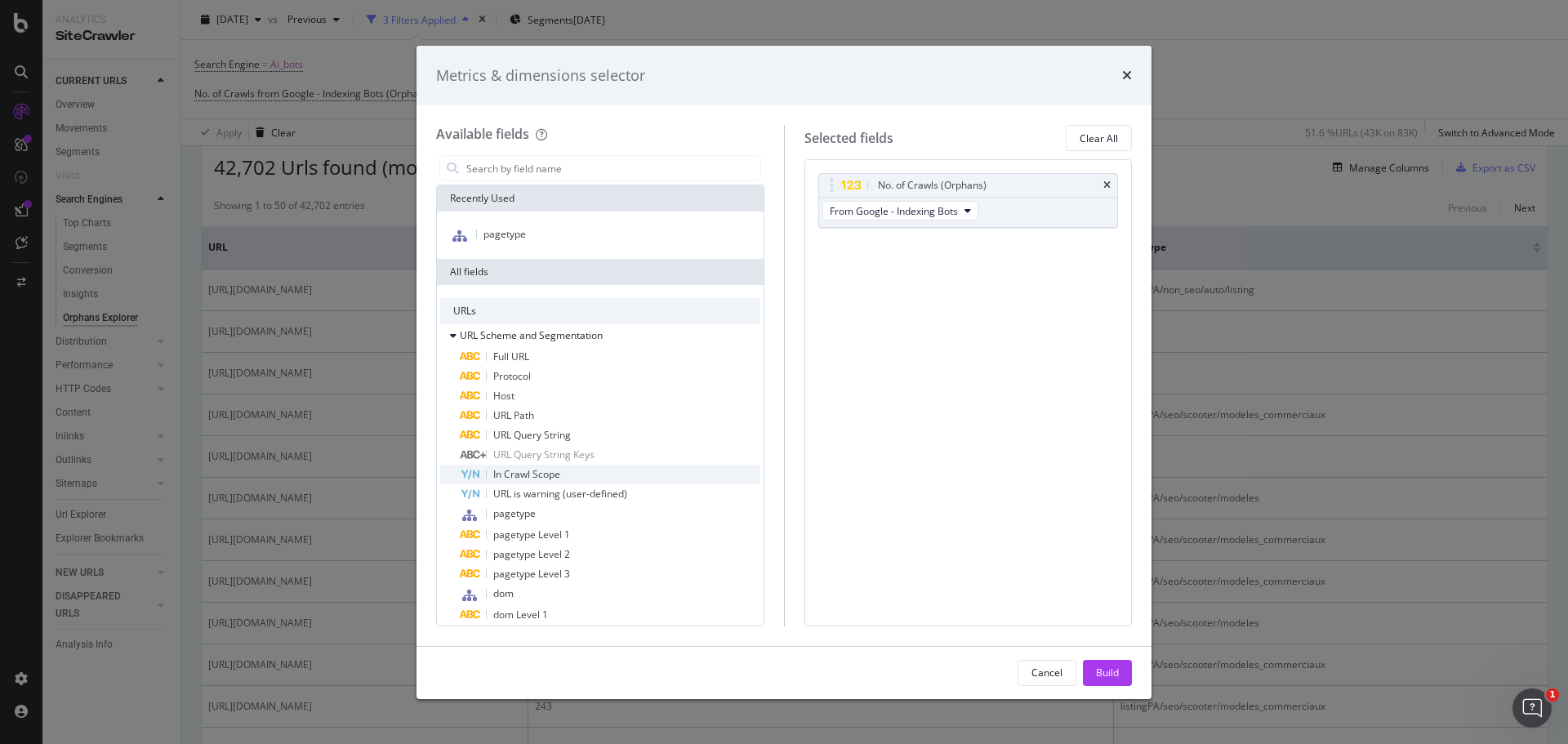
click at [522, 474] on span "In Crawl Scope" at bounding box center [526, 474] width 67 height 14
click at [1103, 666] on div "Build" at bounding box center [1108, 673] width 23 height 14
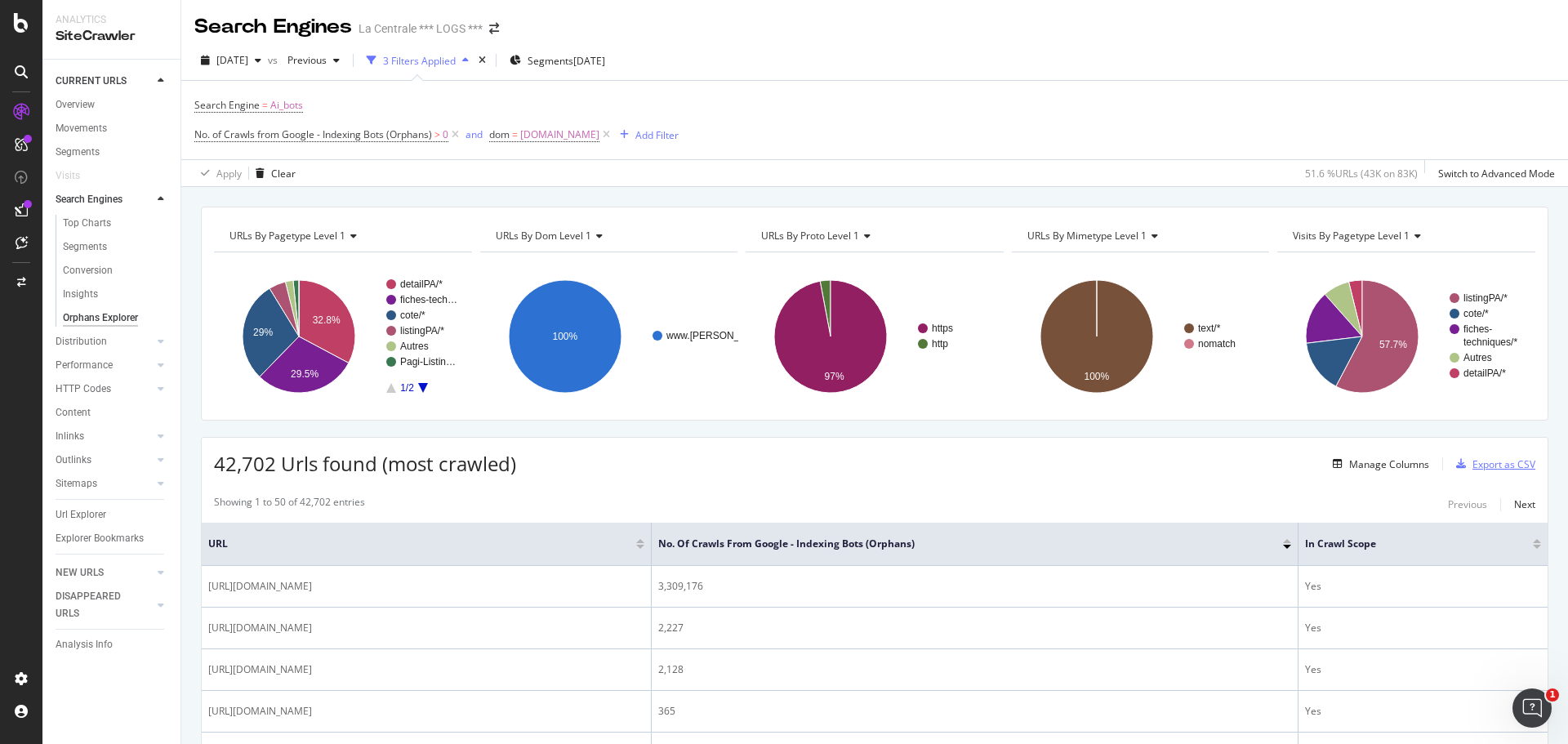
click at [1455, 469] on div "Export as CSV" at bounding box center [1492, 463] width 86 height 24
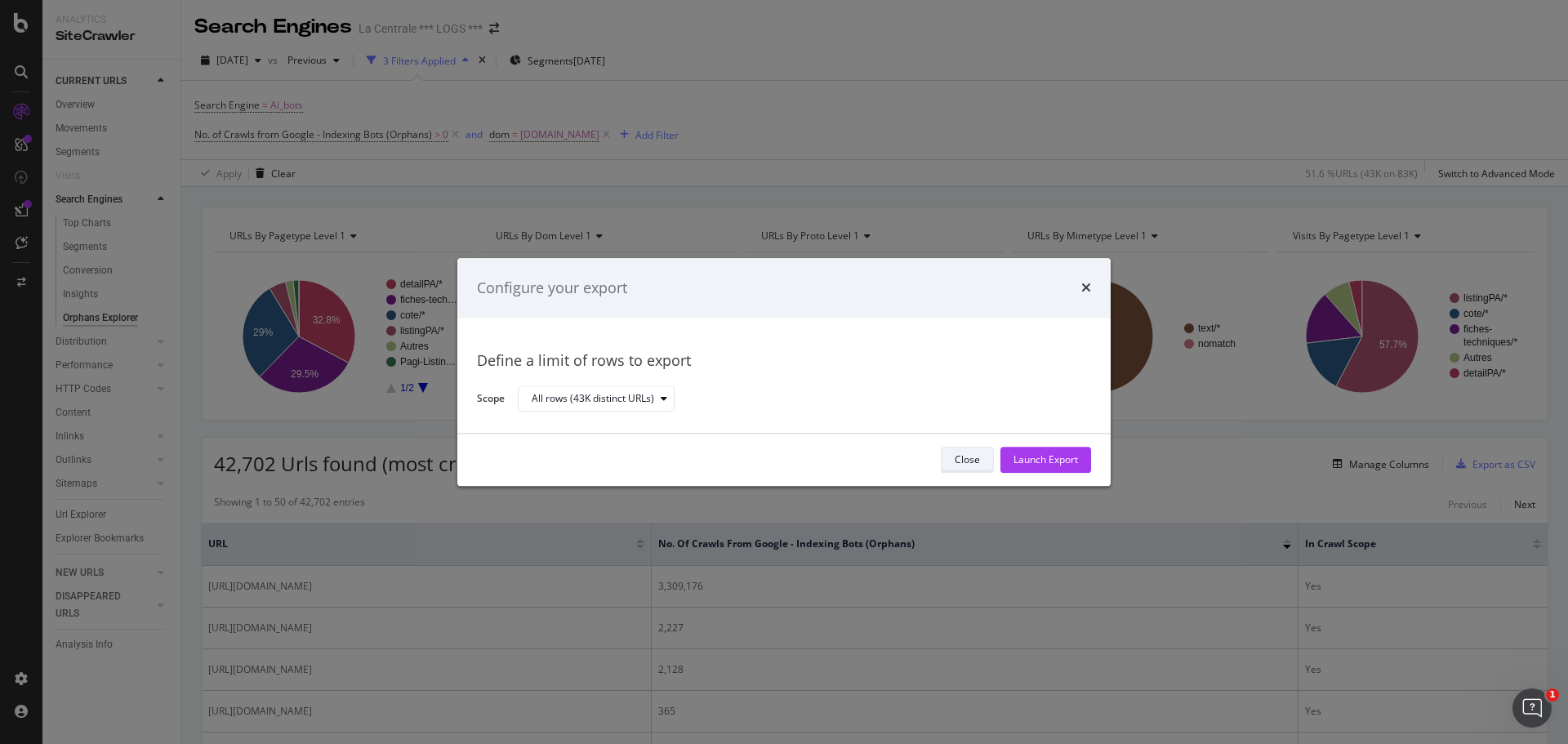
click at [986, 467] on button "Close" at bounding box center [967, 460] width 53 height 26
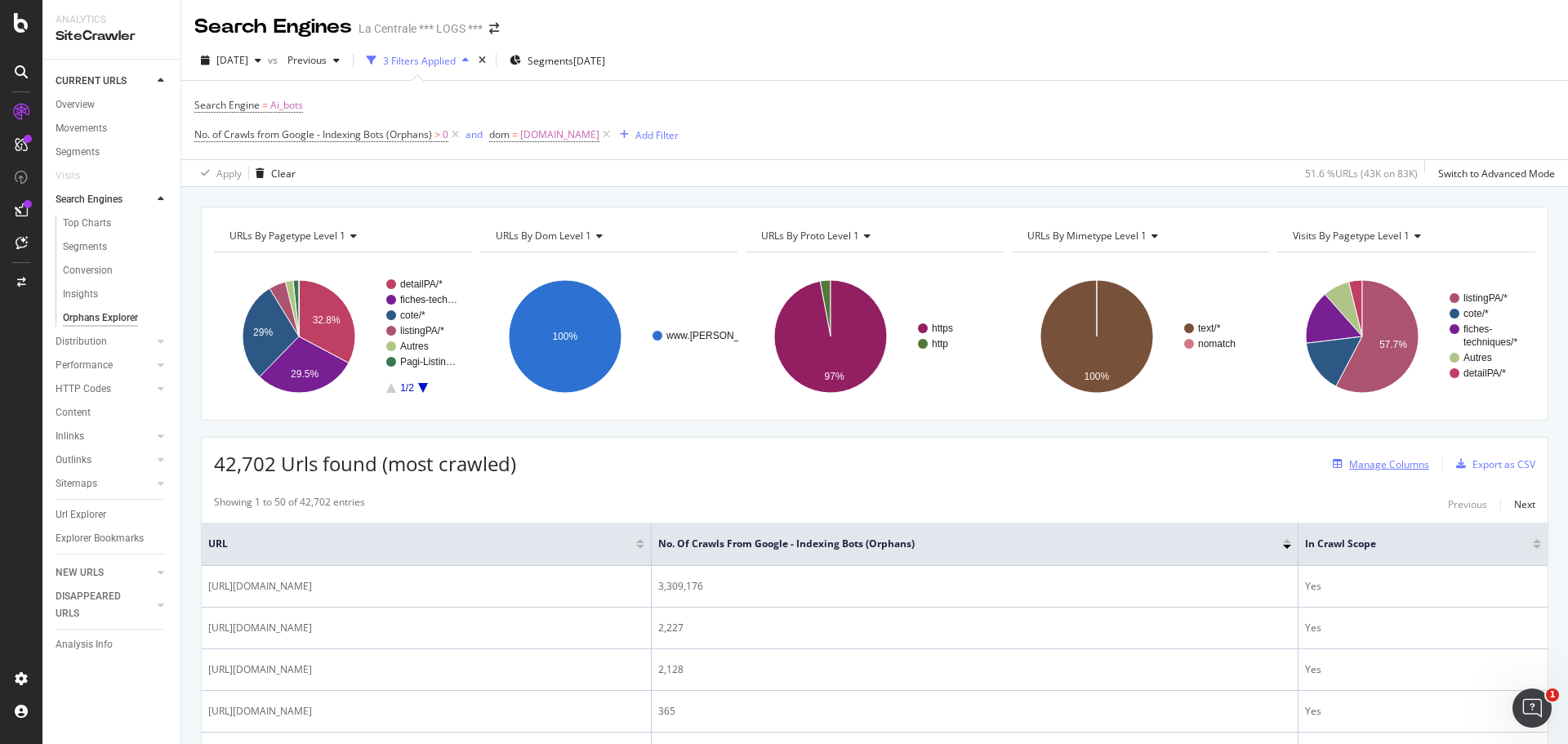
click at [1365, 467] on div "Manage Columns" at bounding box center [1390, 464] width 80 height 14
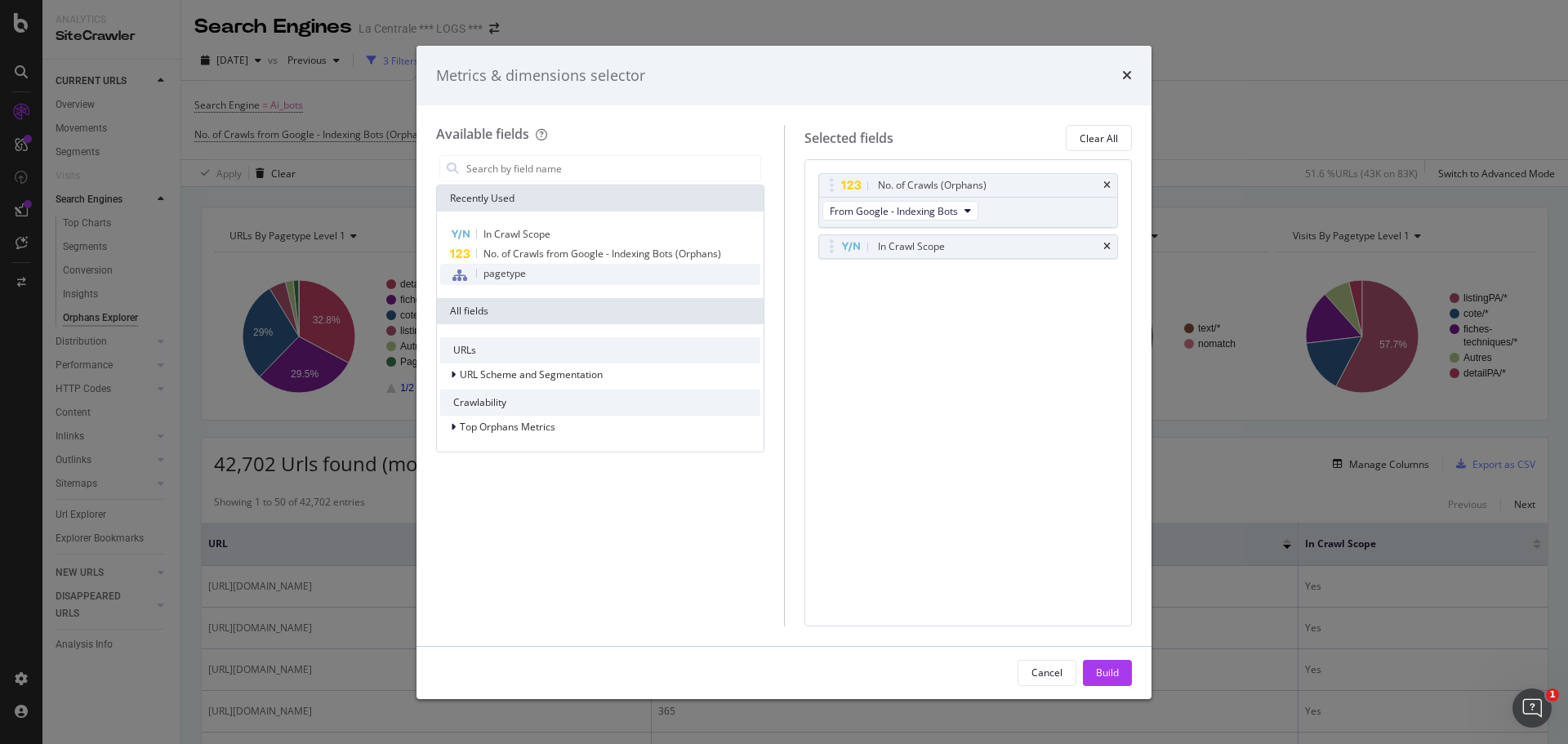
click at [518, 273] on span "pagetype" at bounding box center [504, 273] width 43 height 14
drag, startPoint x: 827, startPoint y: 278, endPoint x: 826, endPoint y: 243, distance: 35.0
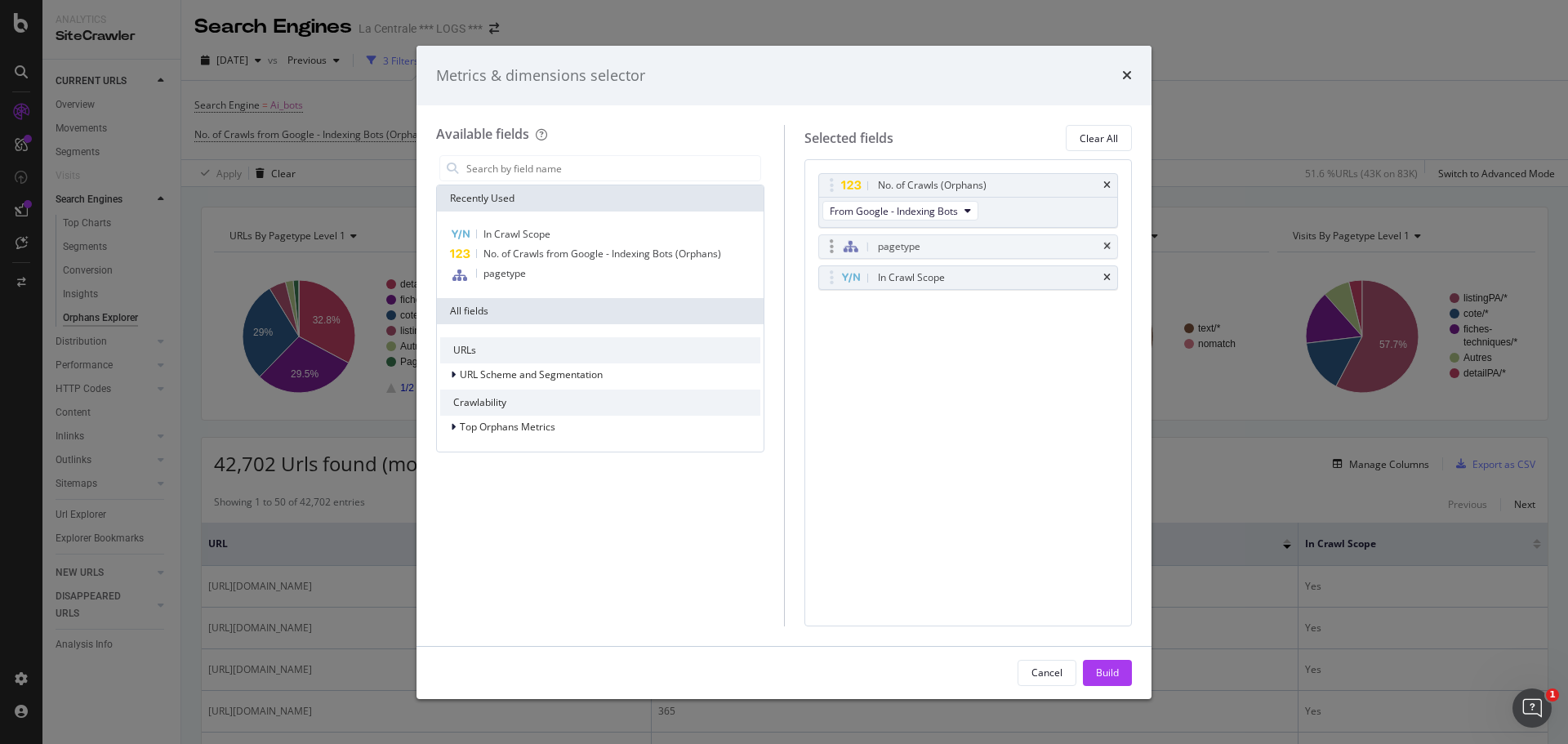
click at [826, 243] on body "Analytics SiteCrawler CURRENT URLS Overview Movements Segments Visits Search En…" at bounding box center [784, 372] width 1568 height 744
click at [1110, 664] on div "Build" at bounding box center [1108, 673] width 23 height 24
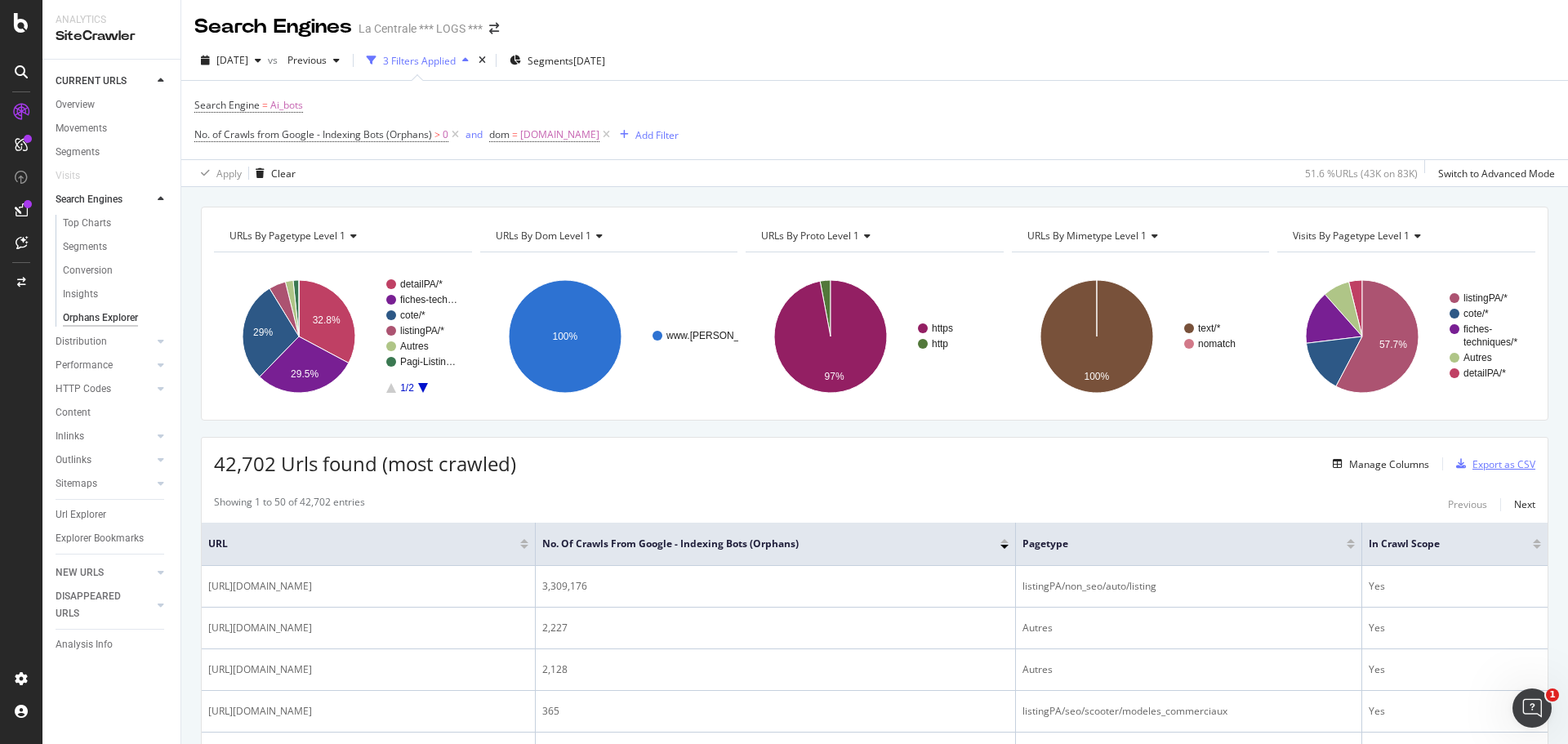
click at [1480, 467] on div "Export as CSV" at bounding box center [1505, 464] width 63 height 14
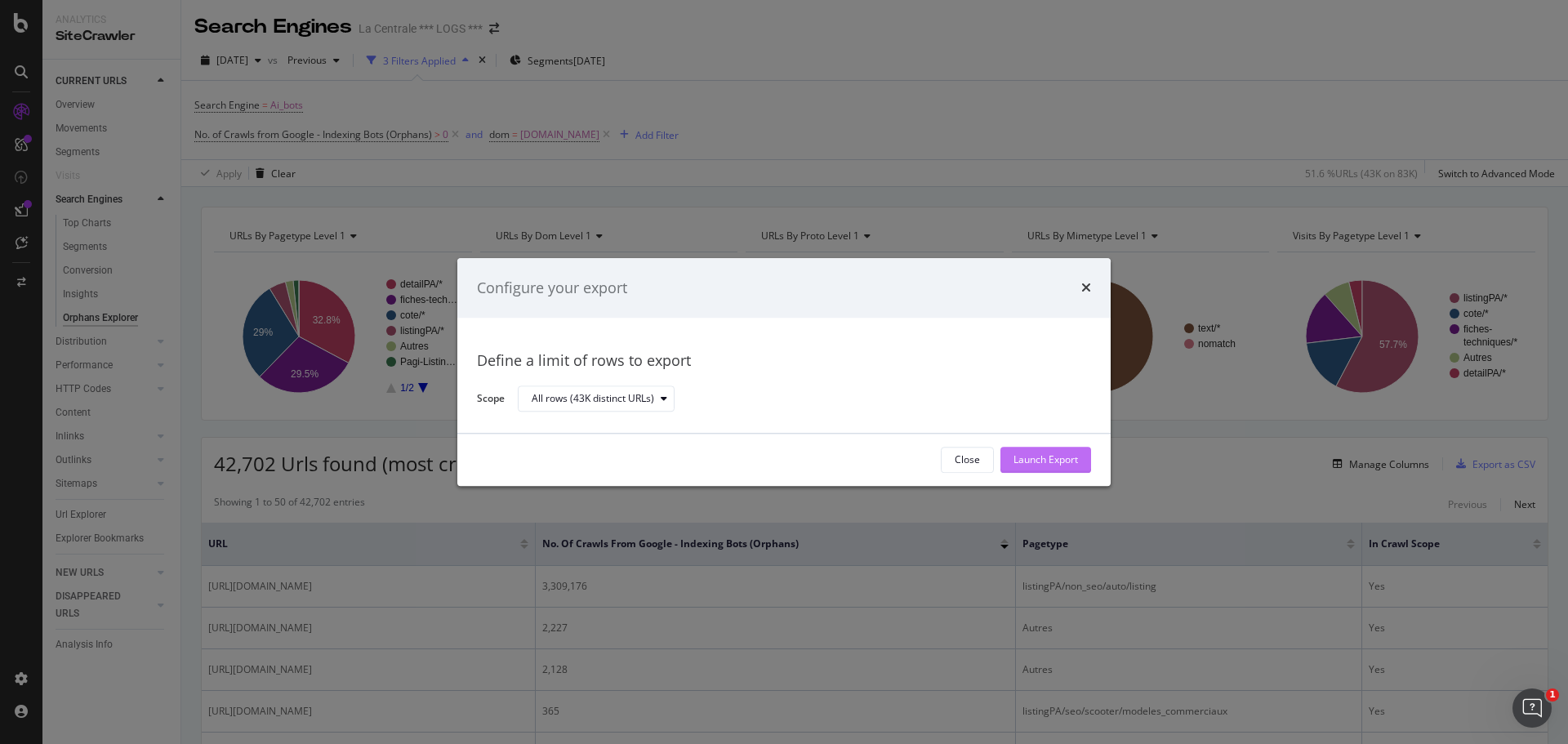
click at [1024, 462] on div "Launch Export" at bounding box center [1046, 460] width 64 height 14
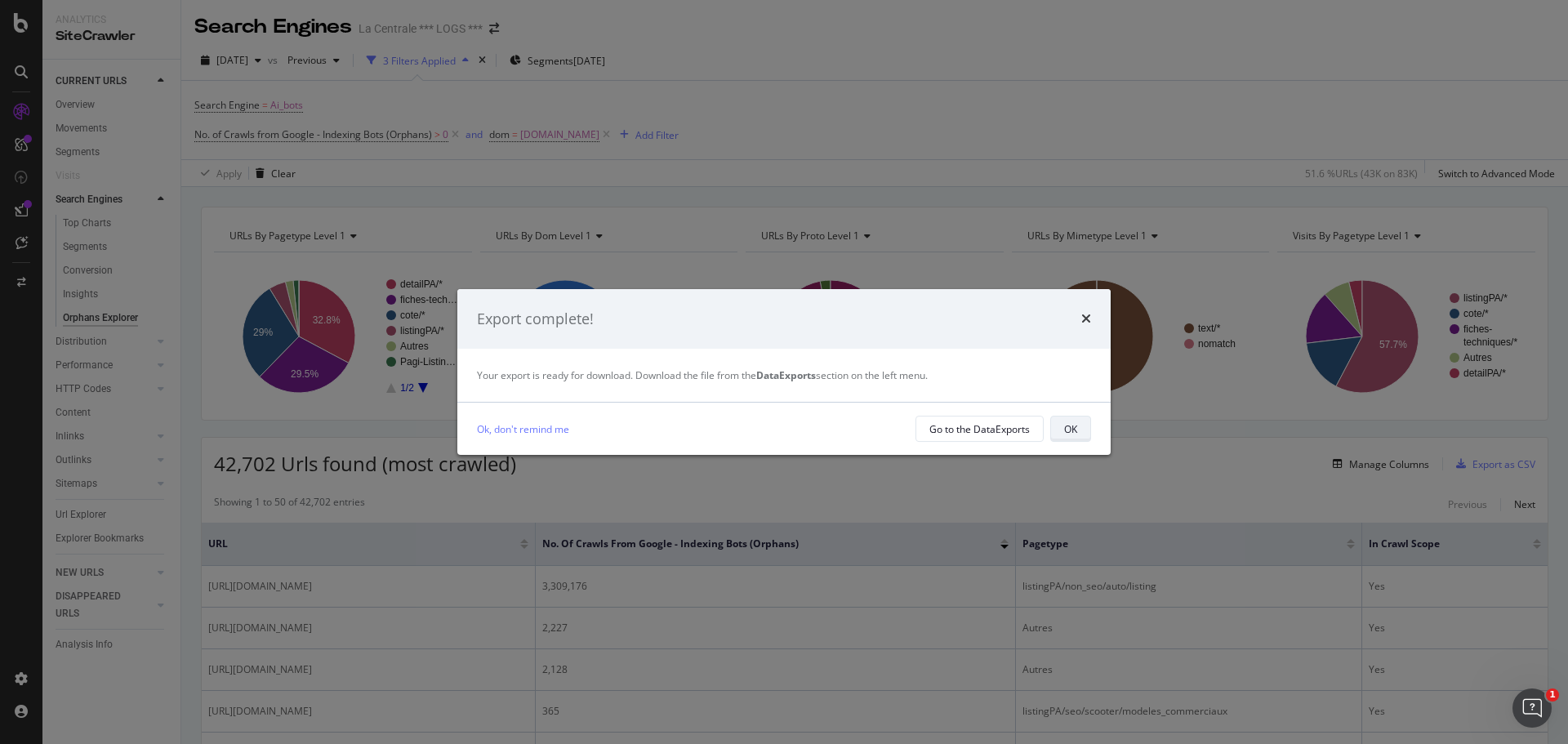
click at [1068, 428] on div "OK" at bounding box center [1071, 429] width 13 height 14
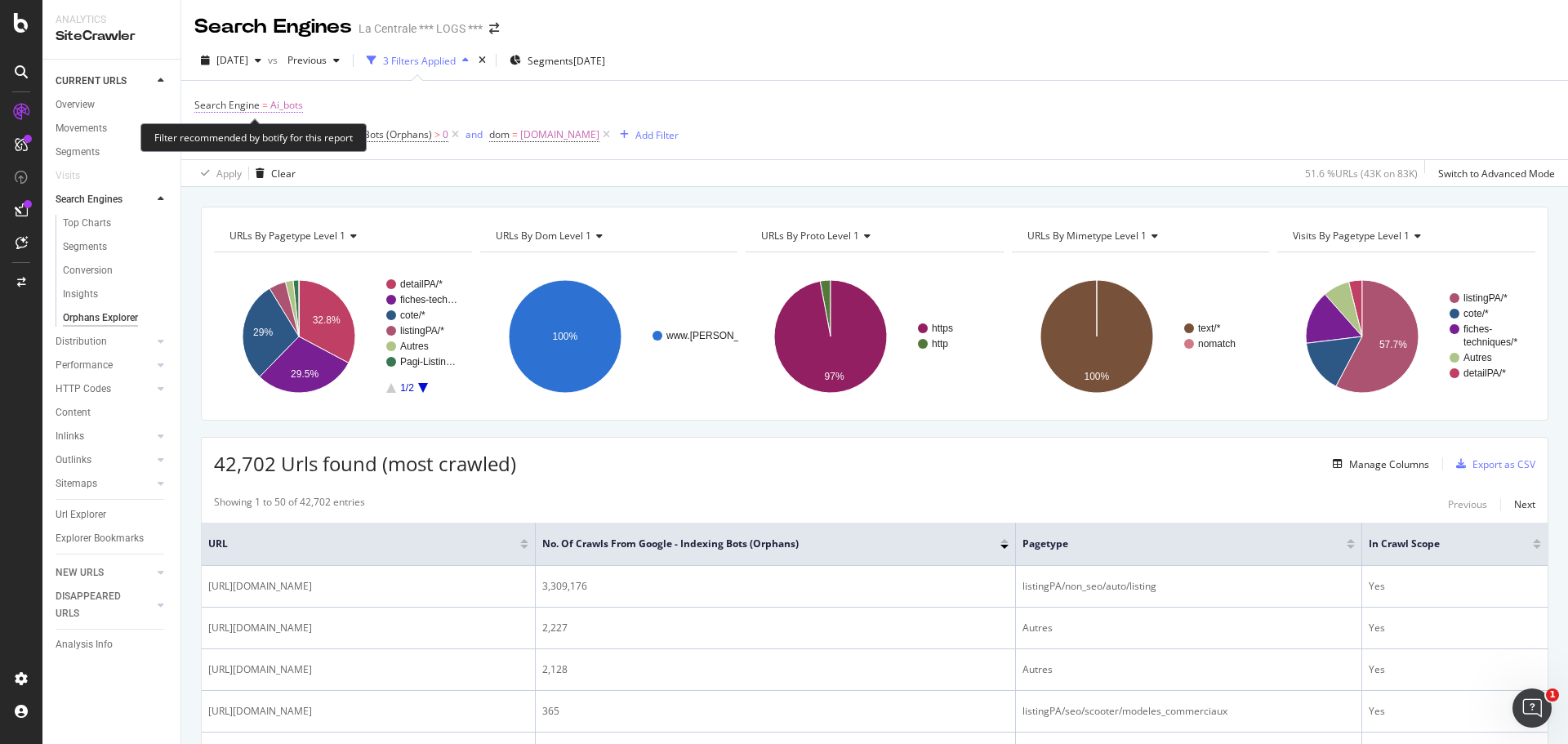
click at [297, 103] on span "Ai_bots" at bounding box center [287, 105] width 33 height 23
click at [274, 144] on span "Other AI Bots" at bounding box center [246, 143] width 61 height 14
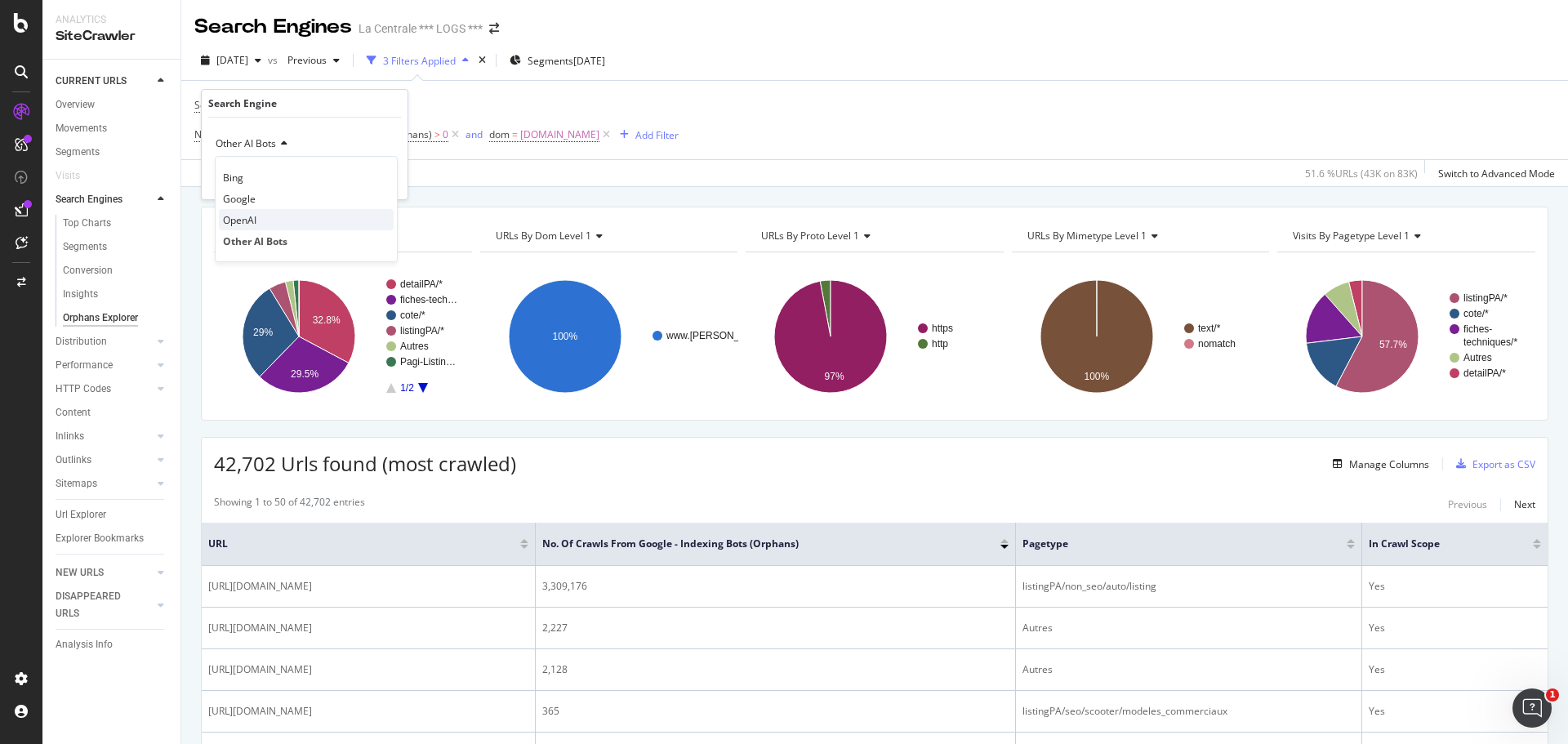
click at [250, 215] on span "OpenAI" at bounding box center [239, 220] width 34 height 14
click at [370, 173] on div "Apply" at bounding box center [382, 178] width 25 height 14
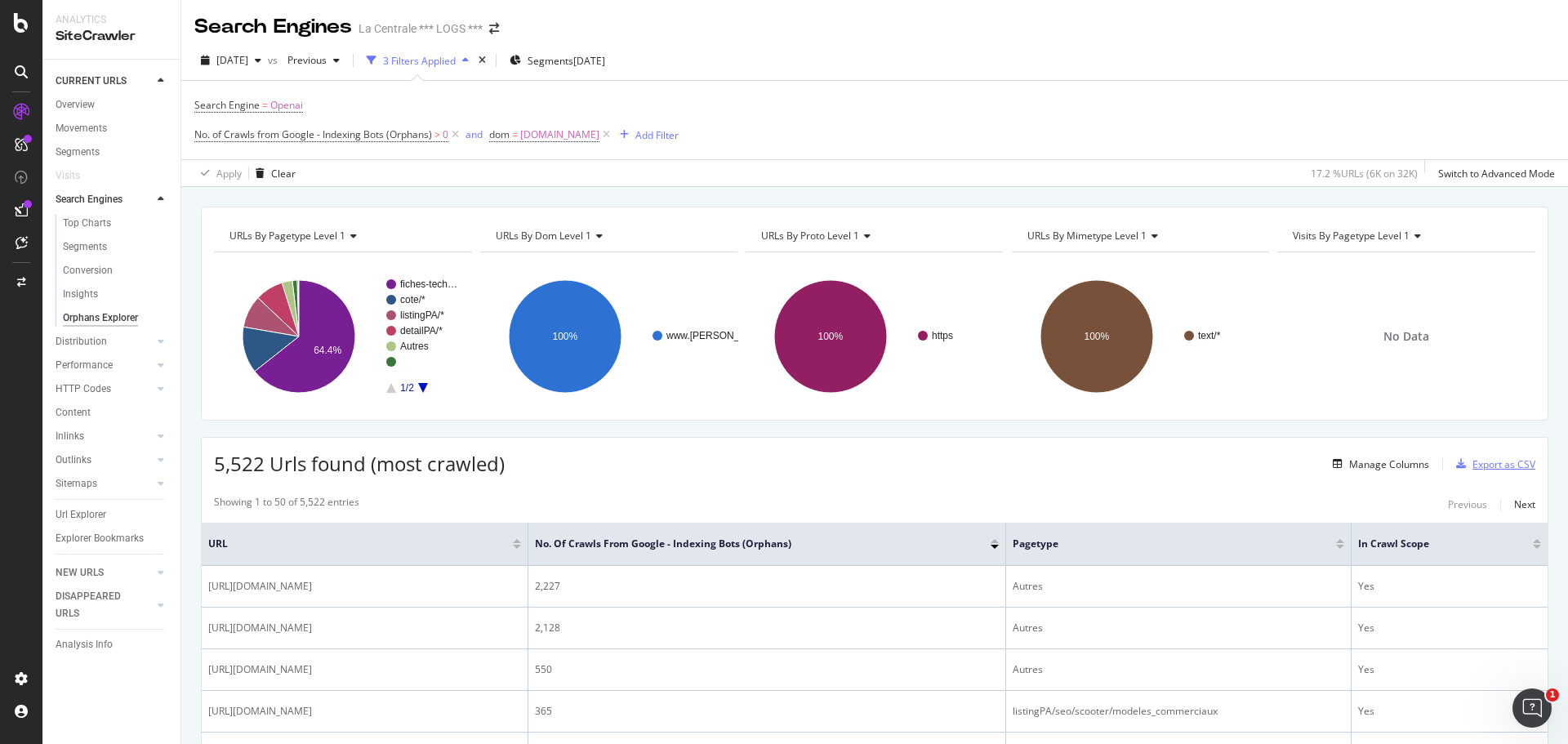
click at [1476, 460] on div "Export as CSV" at bounding box center [1505, 464] width 63 height 14
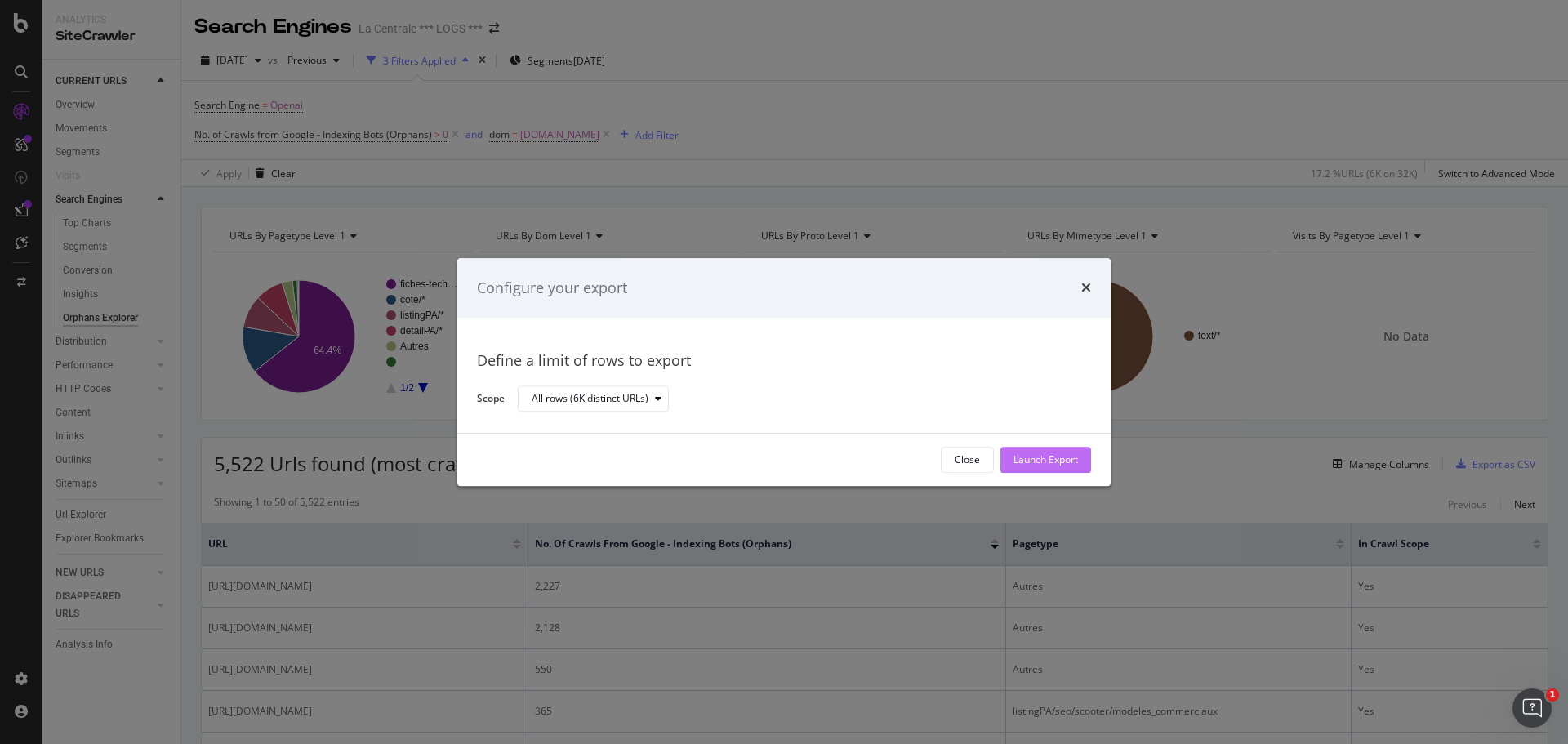
click at [1039, 461] on div "Launch Export" at bounding box center [1046, 460] width 64 height 14
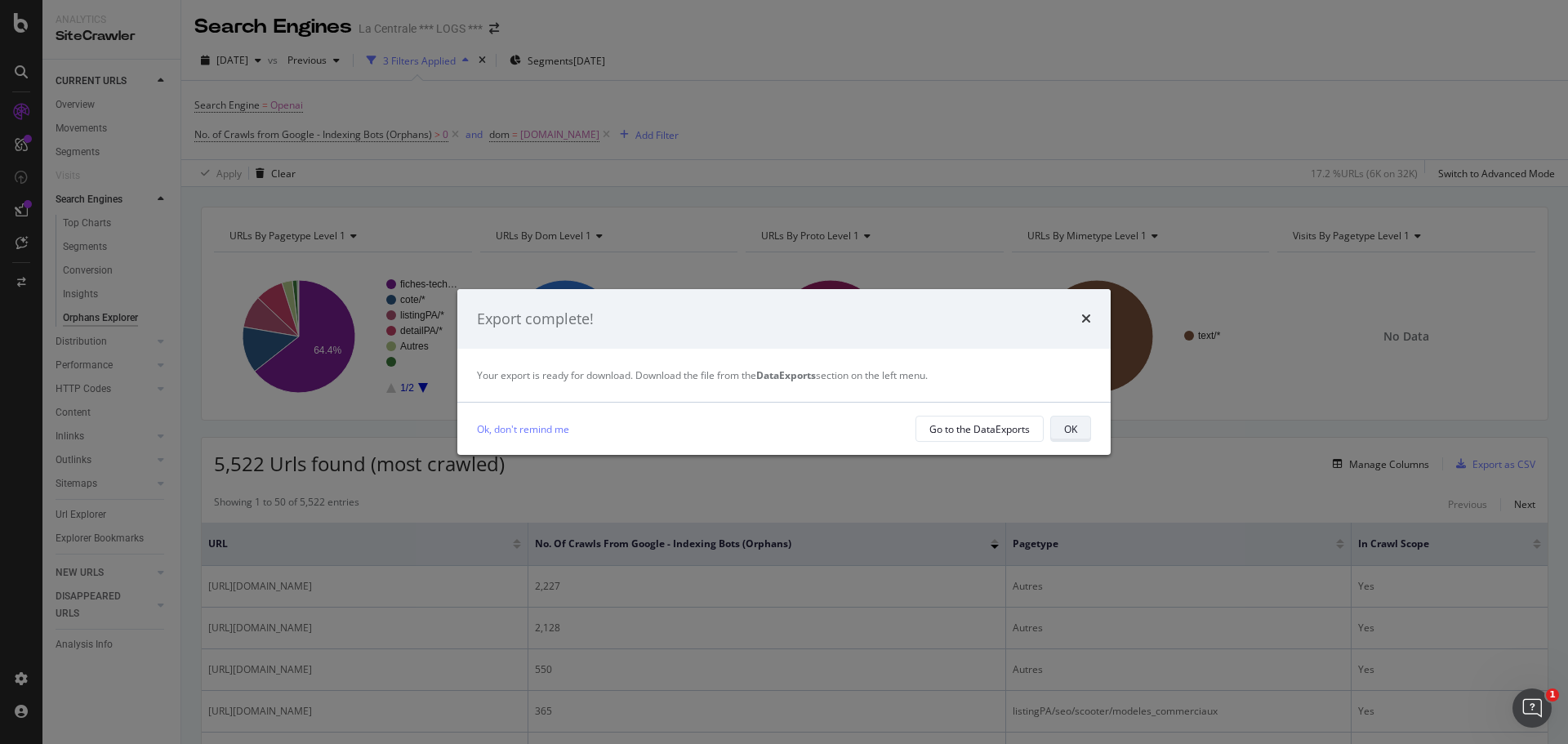
click at [1074, 426] on div "OK" at bounding box center [1071, 429] width 13 height 14
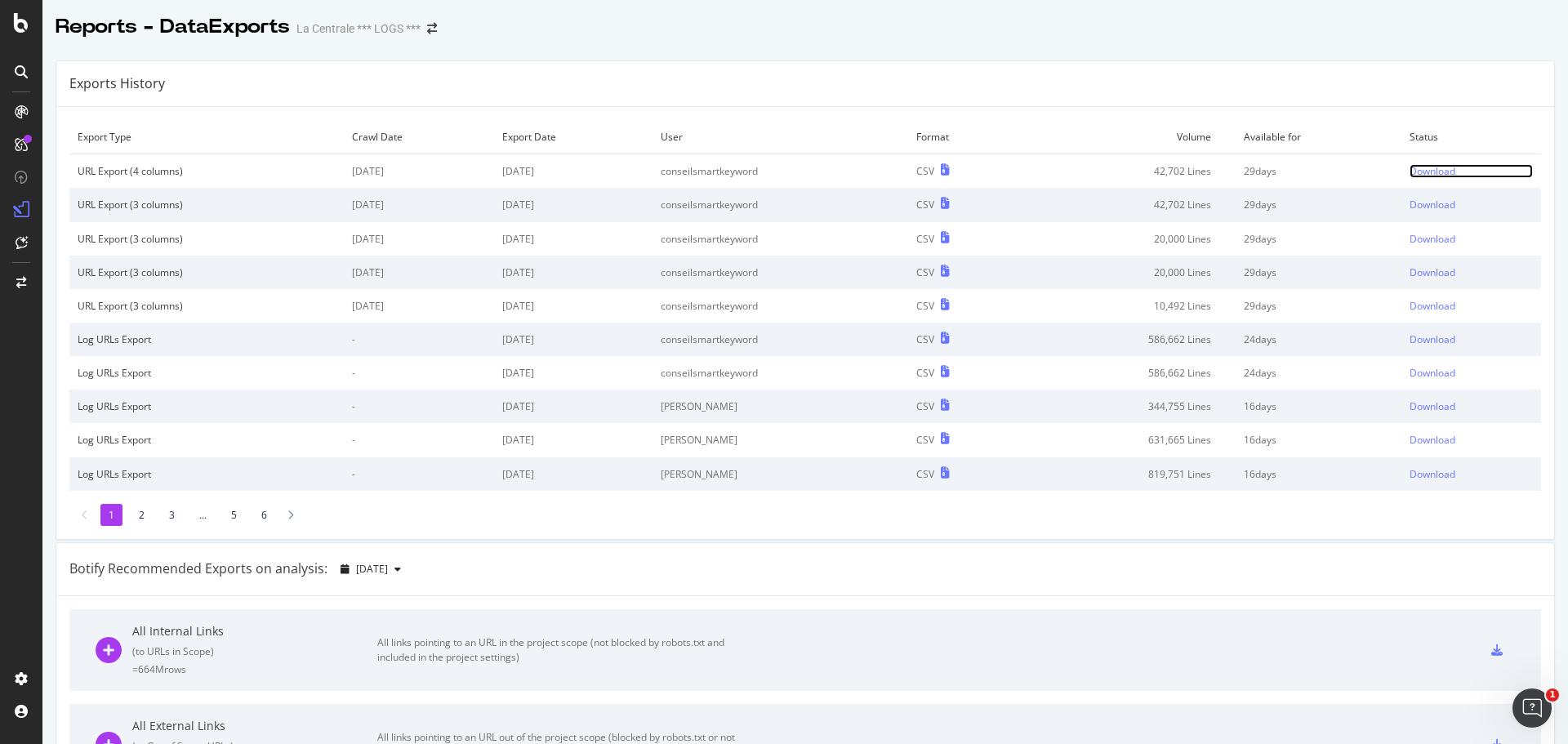
click at [1410, 171] on div "Download" at bounding box center [1432, 171] width 46 height 14
click at [1410, 169] on div "Download" at bounding box center [1432, 171] width 46 height 14
